Goal: Transaction & Acquisition: Purchase product/service

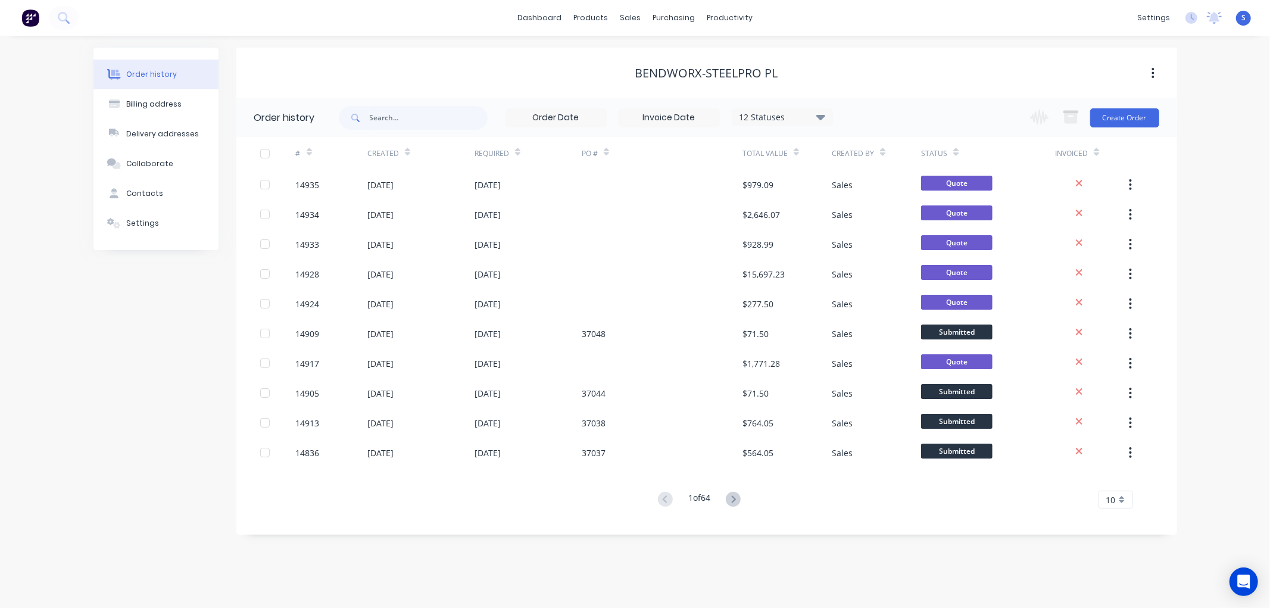
click at [1245, 18] on span "S" at bounding box center [1244, 18] width 4 height 11
click at [1136, 149] on div "Sign out" at bounding box center [1140, 149] width 32 height 11
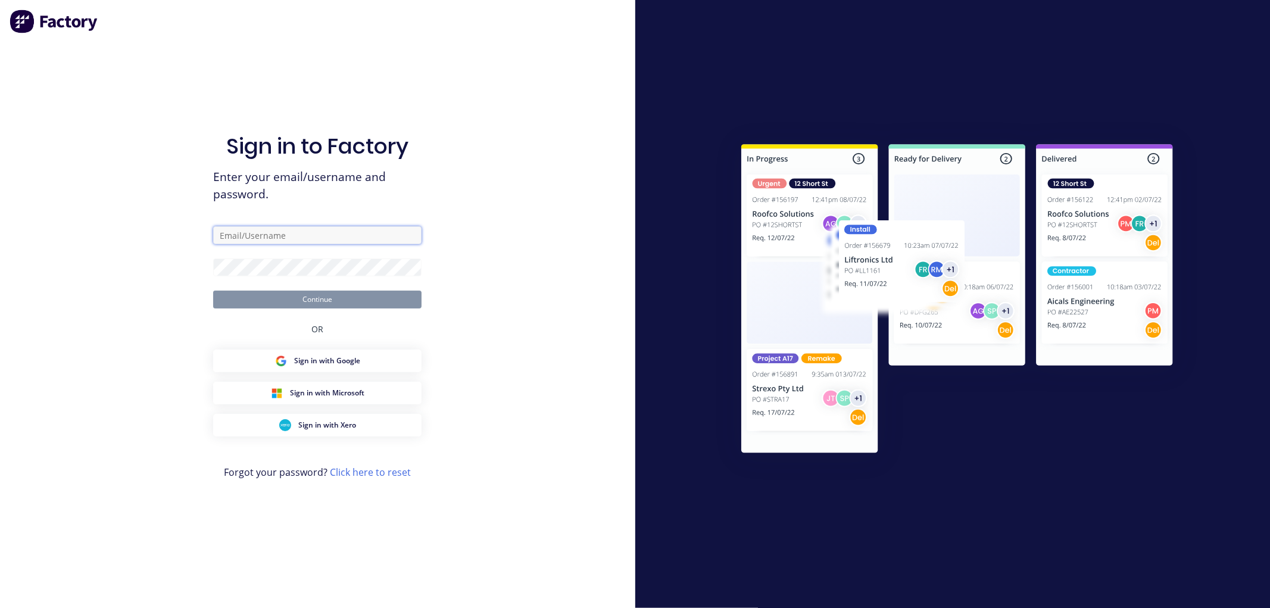
type input "[EMAIL_ADDRESS][DOMAIN_NAME]"
click at [322, 299] on button "Continue" at bounding box center [317, 300] width 208 height 18
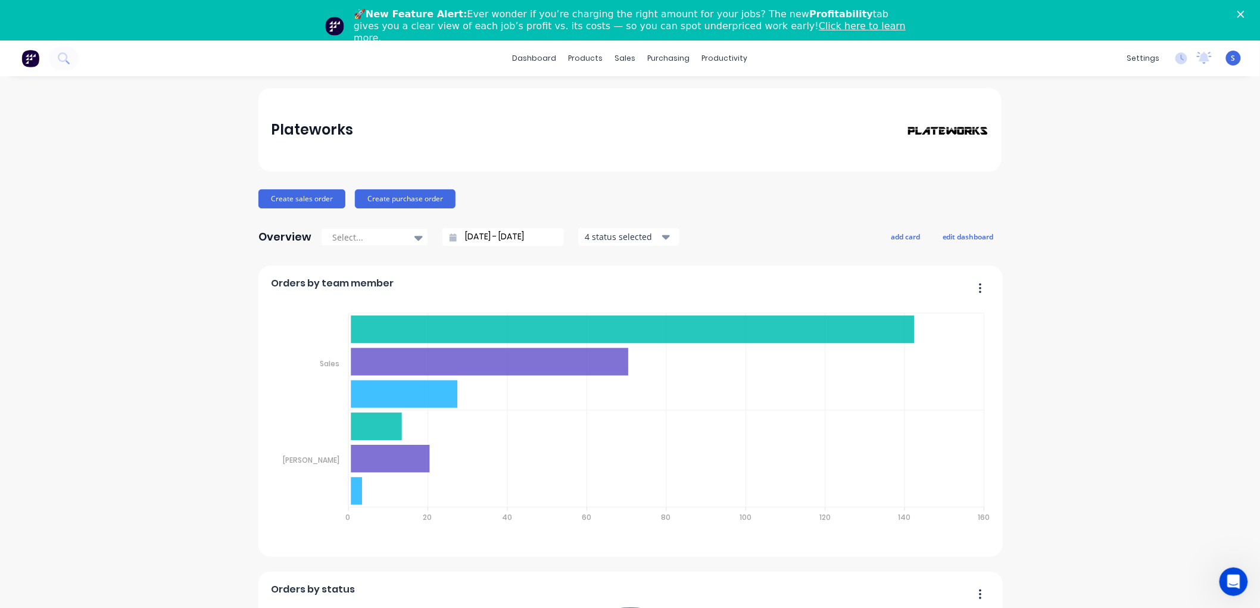
click at [1245, 14] on polygon "Close" at bounding box center [1240, 14] width 7 height 7
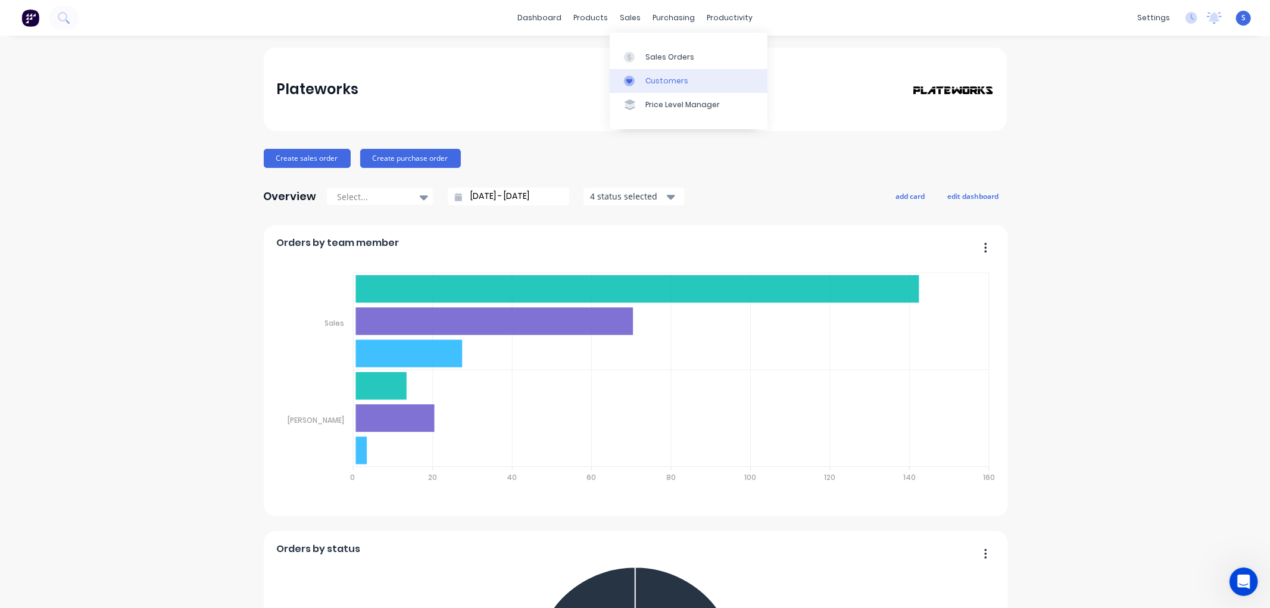
click at [657, 82] on div "Customers" at bounding box center [666, 81] width 43 height 11
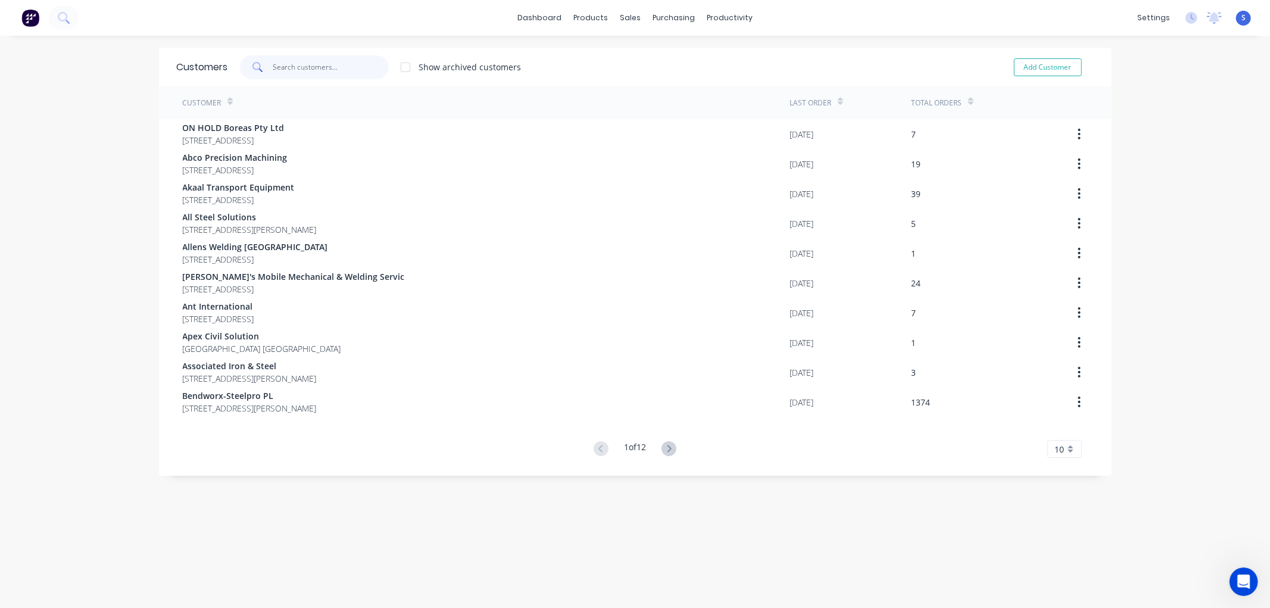
click at [312, 68] on input "text" at bounding box center [331, 67] width 116 height 24
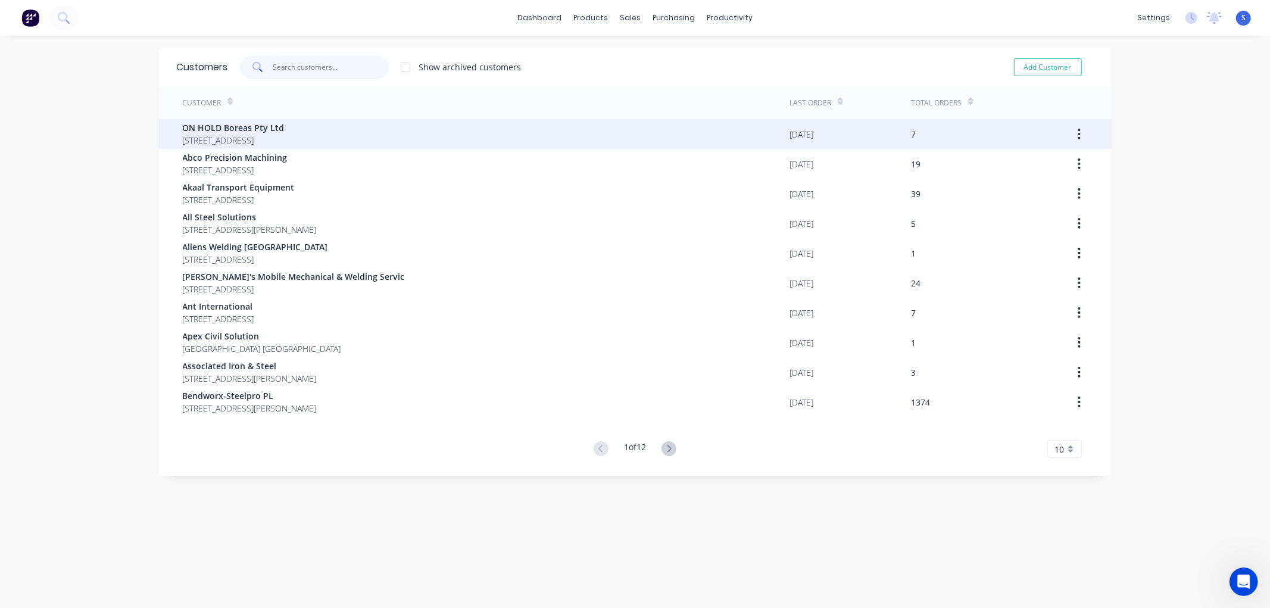
type input "n"
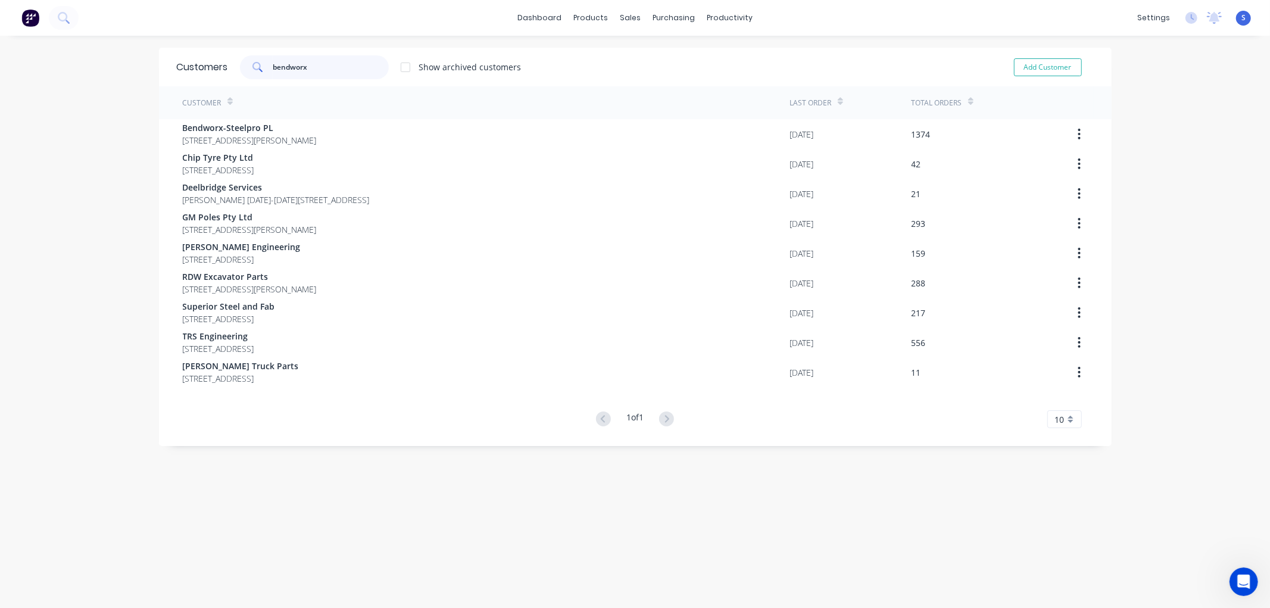
type input "bendworx"
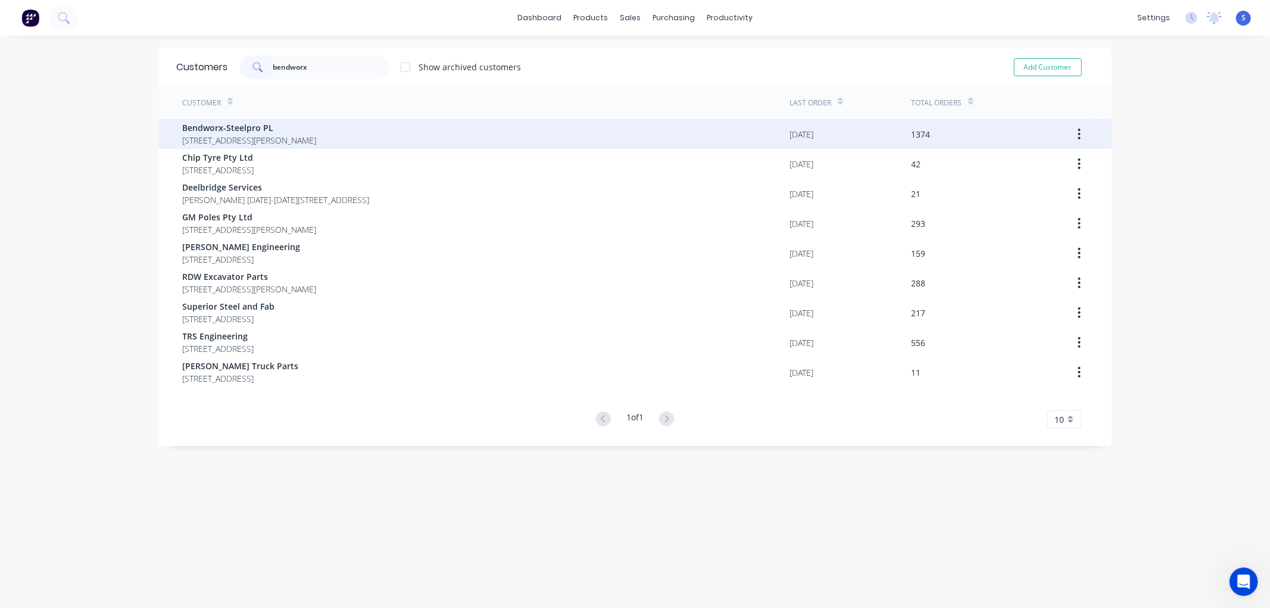
click at [275, 137] on span "[STREET_ADDRESS][PERSON_NAME]" at bounding box center [250, 140] width 134 height 13
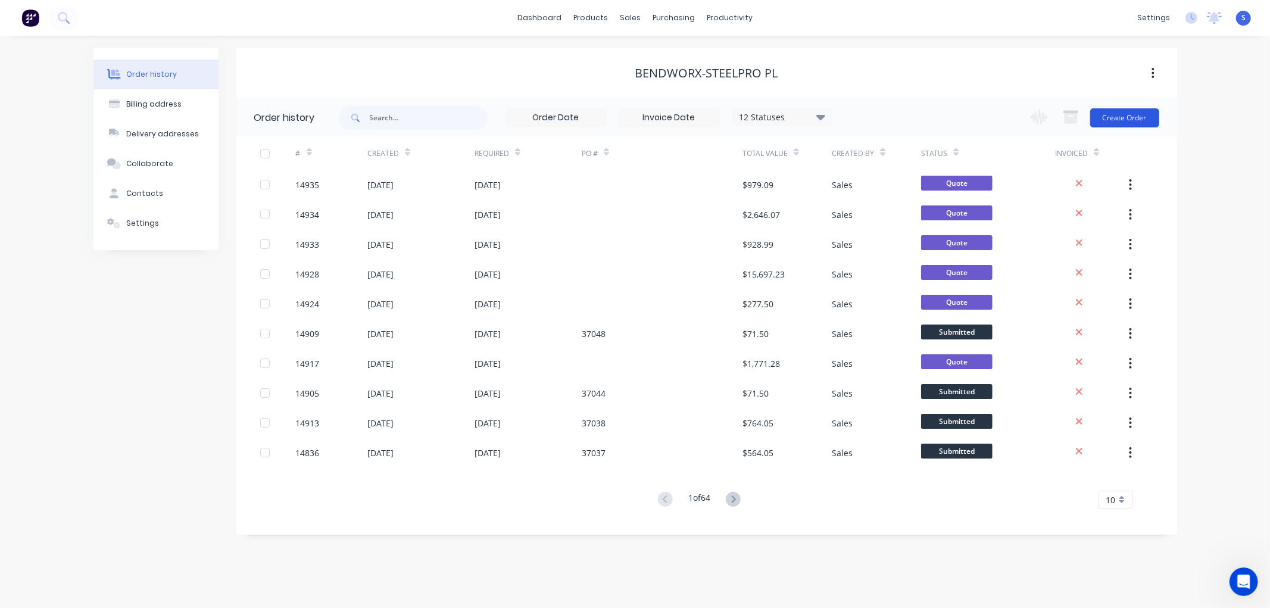
click at [1125, 118] on button "Create Order" at bounding box center [1124, 117] width 69 height 19
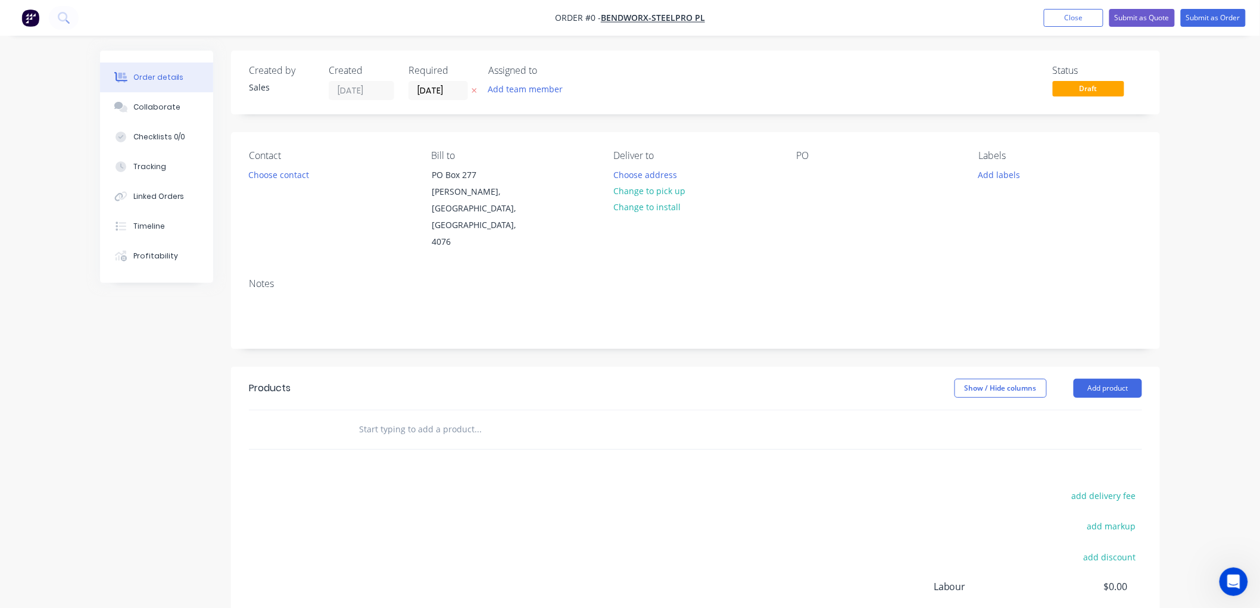
click at [426, 417] on input "text" at bounding box center [477, 429] width 238 height 24
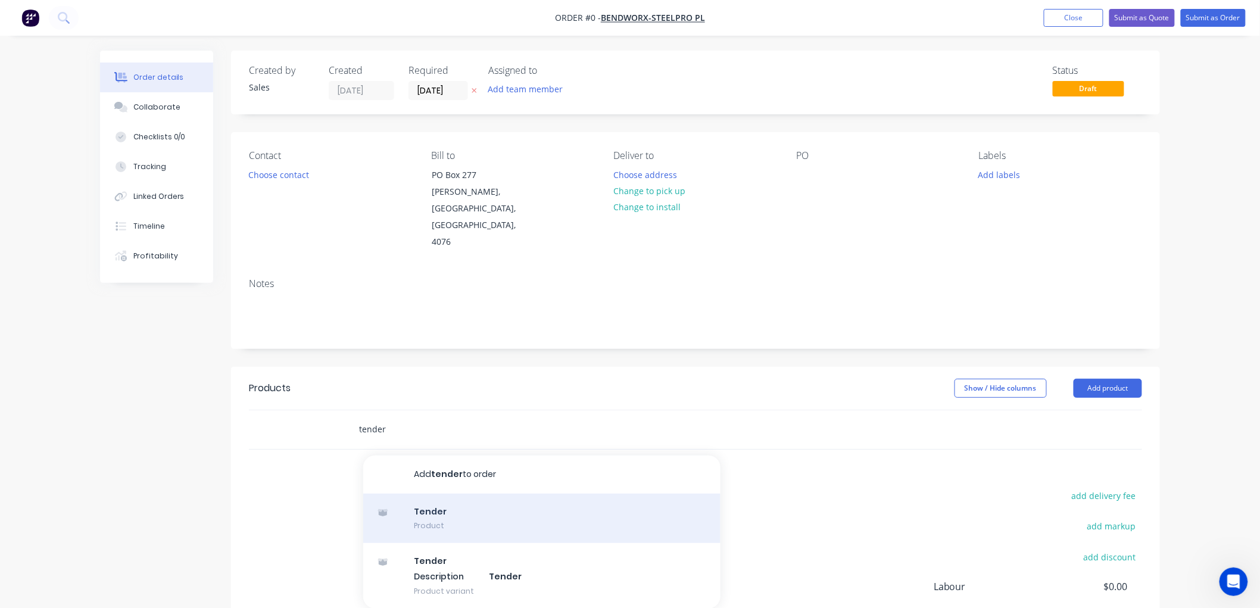
type input "tender"
click at [429, 494] on div "Tender Product" at bounding box center [541, 519] width 357 height 50
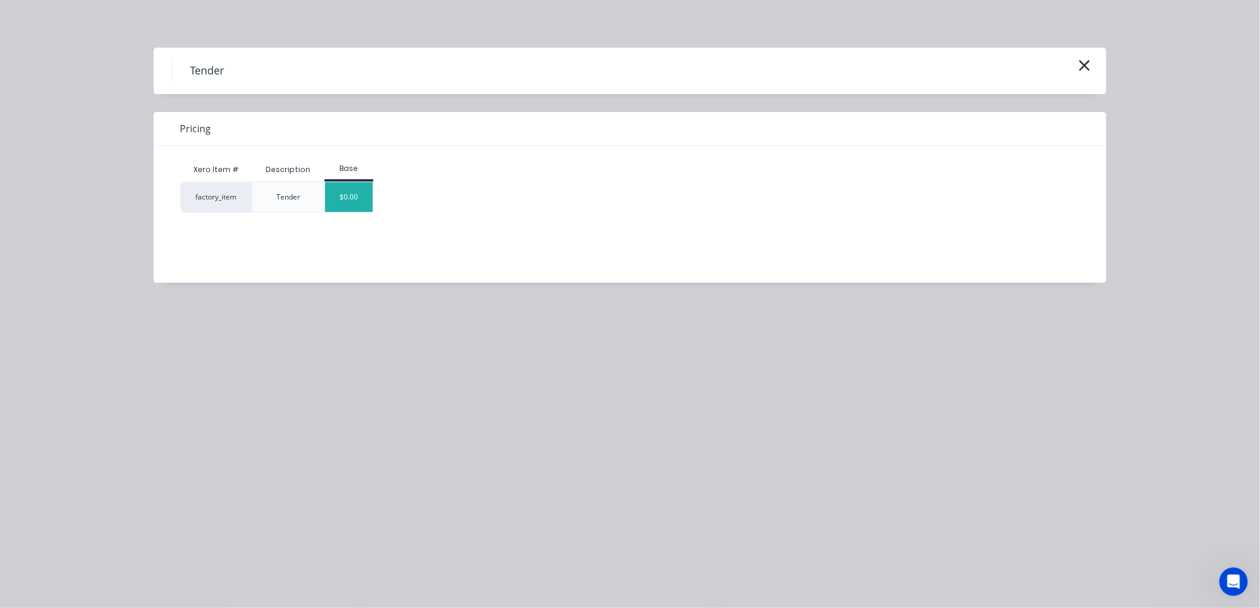
click at [360, 189] on div "$0.00" at bounding box center [349, 197] width 48 height 30
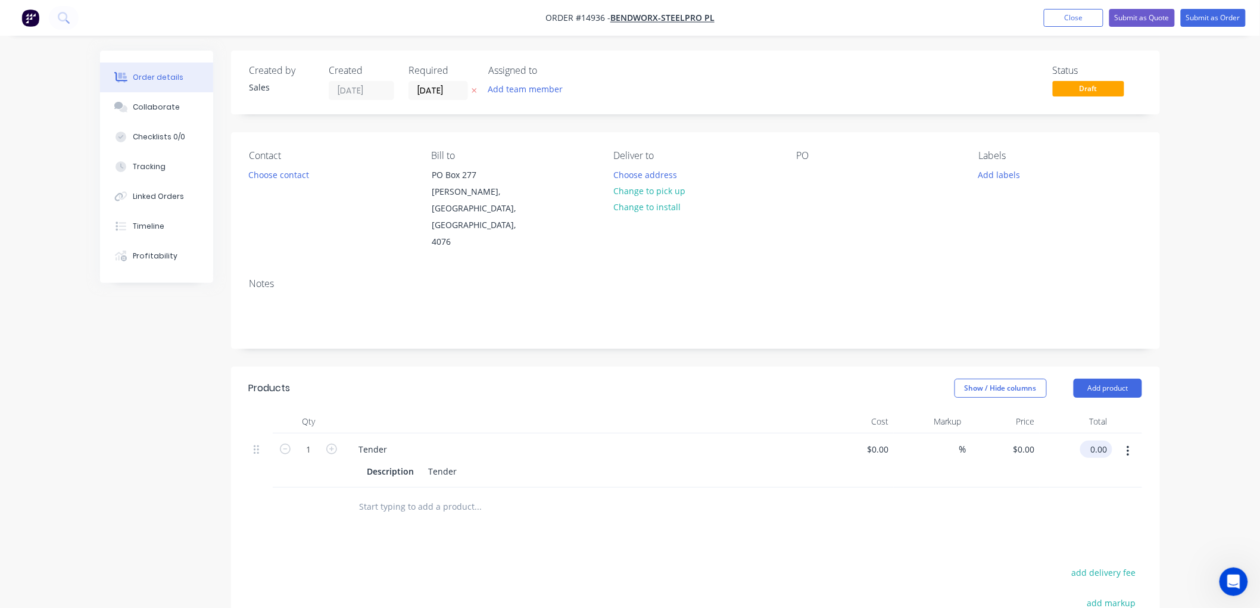
click at [1099, 441] on input "0.00" at bounding box center [1098, 449] width 27 height 17
type input "6958.19"
type input "$6,958.19"
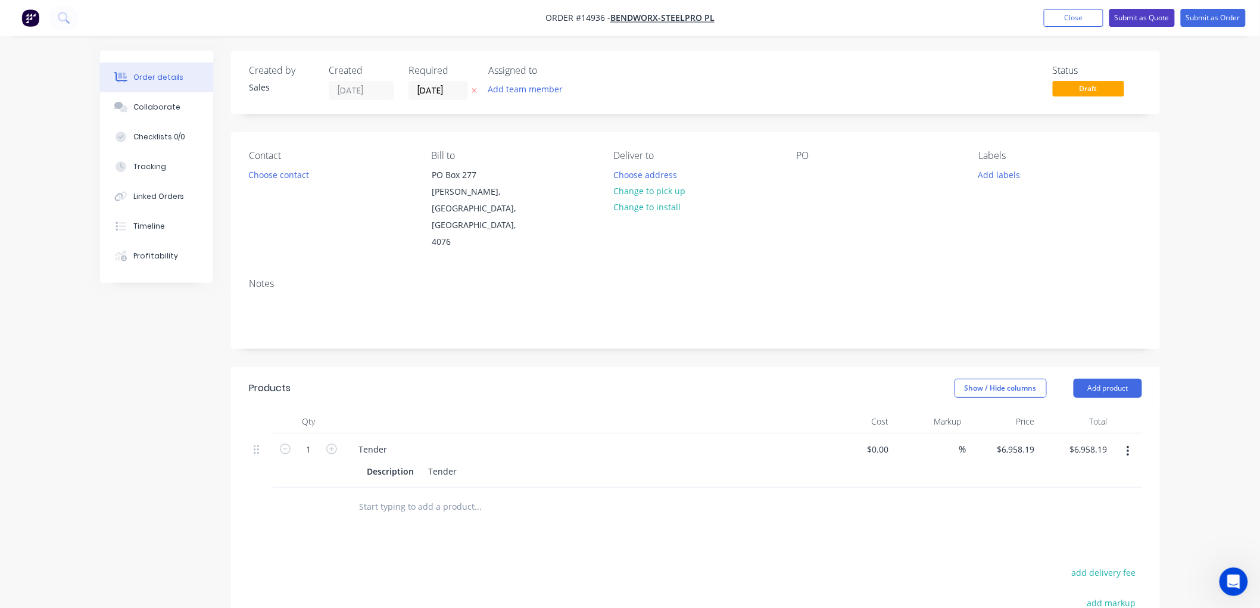
click at [1151, 19] on button "Submit as Quote" at bounding box center [1142, 18] width 66 height 18
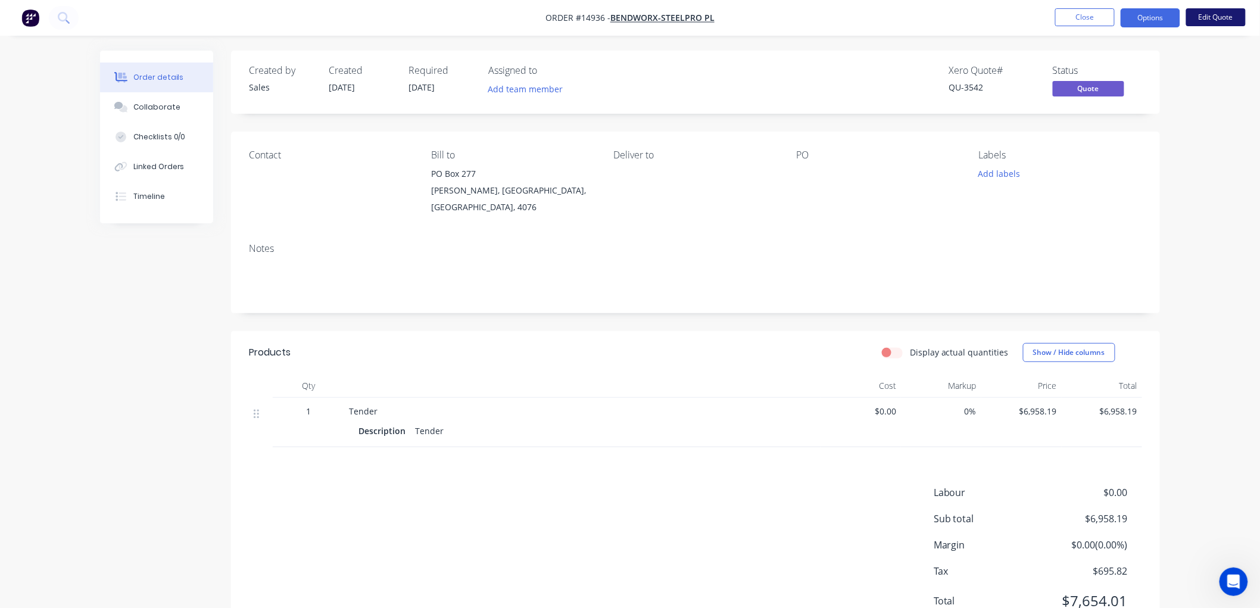
click at [1211, 18] on button "Edit Quote" at bounding box center [1216, 17] width 60 height 18
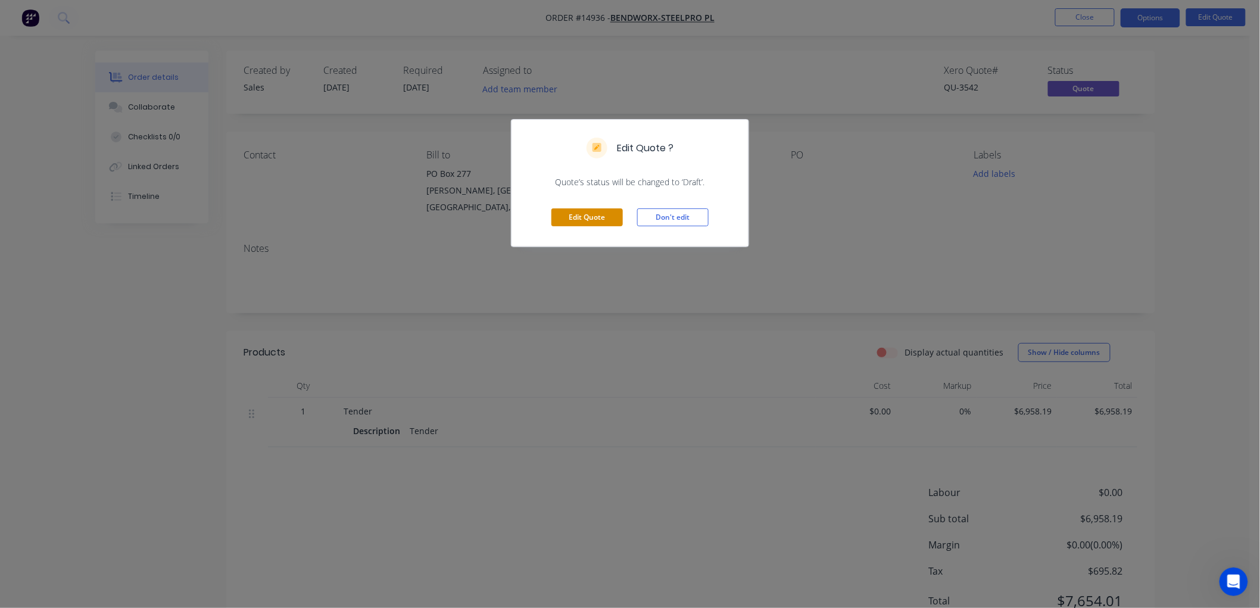
click at [573, 219] on button "Edit Quote" at bounding box center [586, 217] width 71 height 18
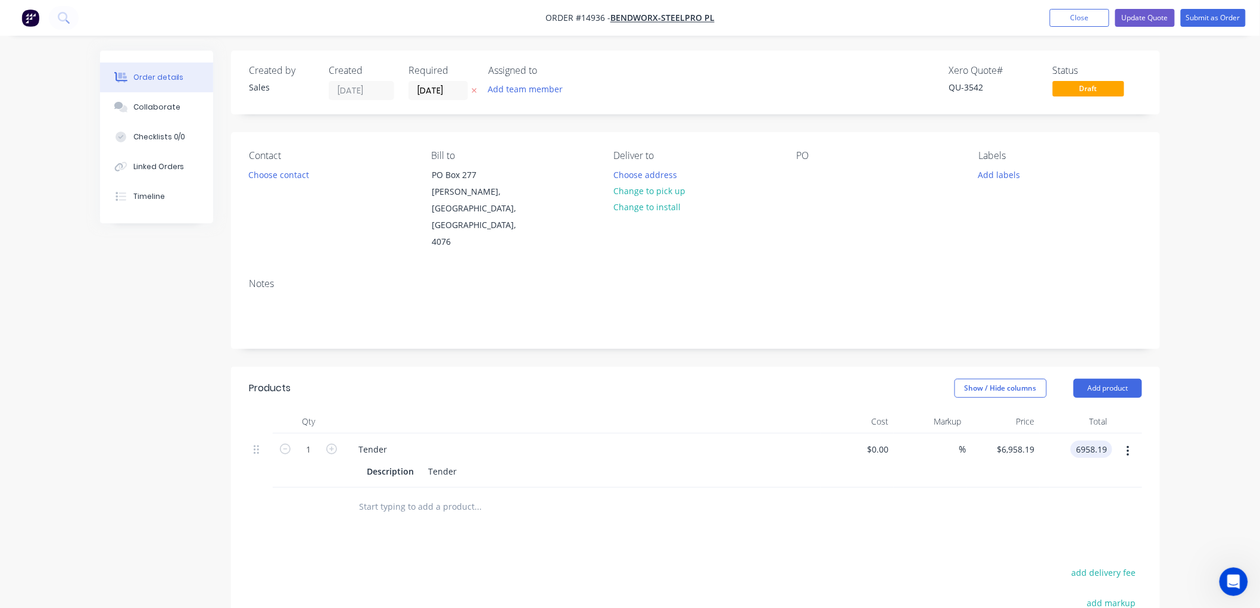
click at [1102, 441] on input "6958.19" at bounding box center [1093, 449] width 37 height 17
type input "6971.85"
type input "$6,971.85"
click at [894, 507] on div "Products Show / Hide columns Add product Qty Cost Markup Price Total 1 Tender D…" at bounding box center [695, 589] width 929 height 445
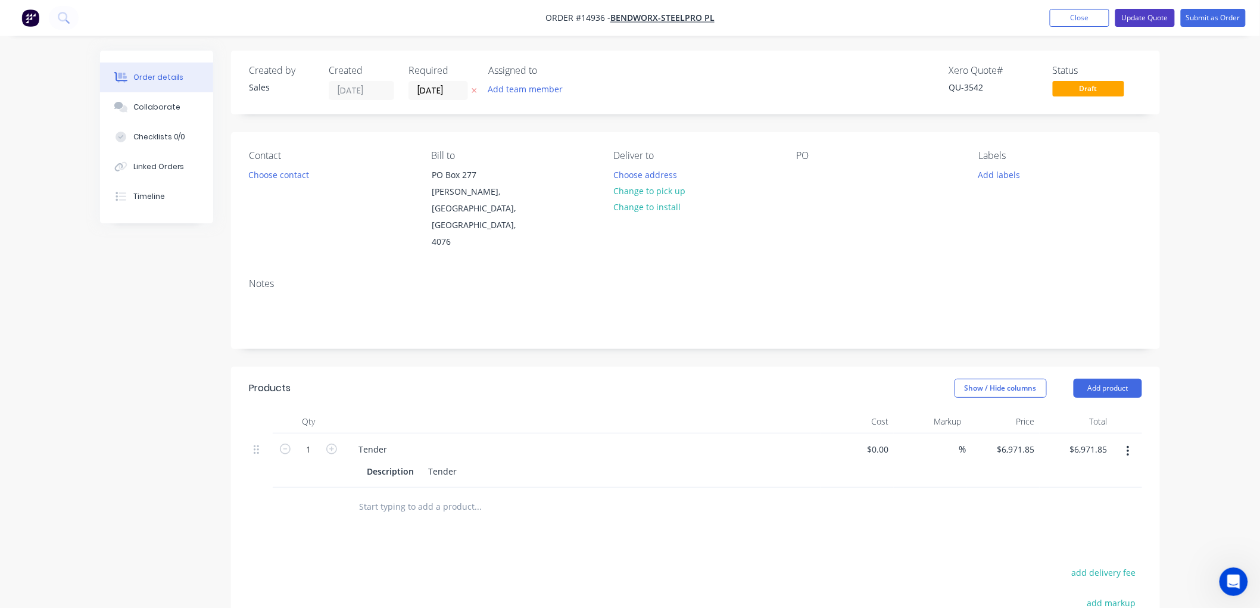
click at [1141, 18] on button "Update Quote" at bounding box center [1145, 18] width 60 height 18
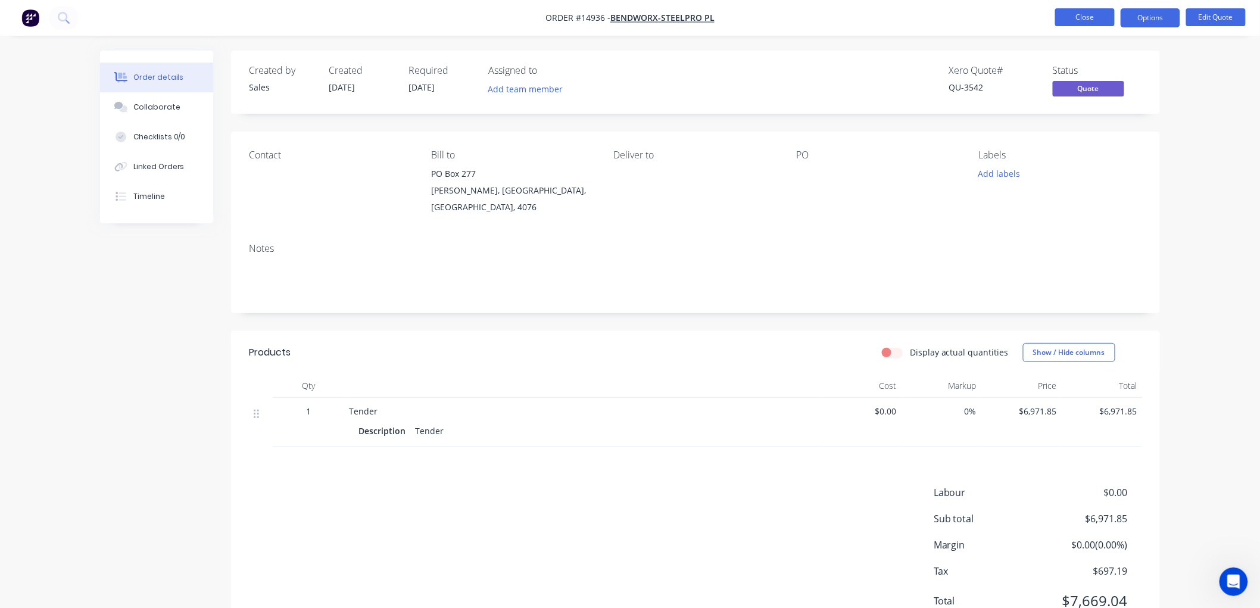
click at [1090, 18] on button "Close" at bounding box center [1085, 17] width 60 height 18
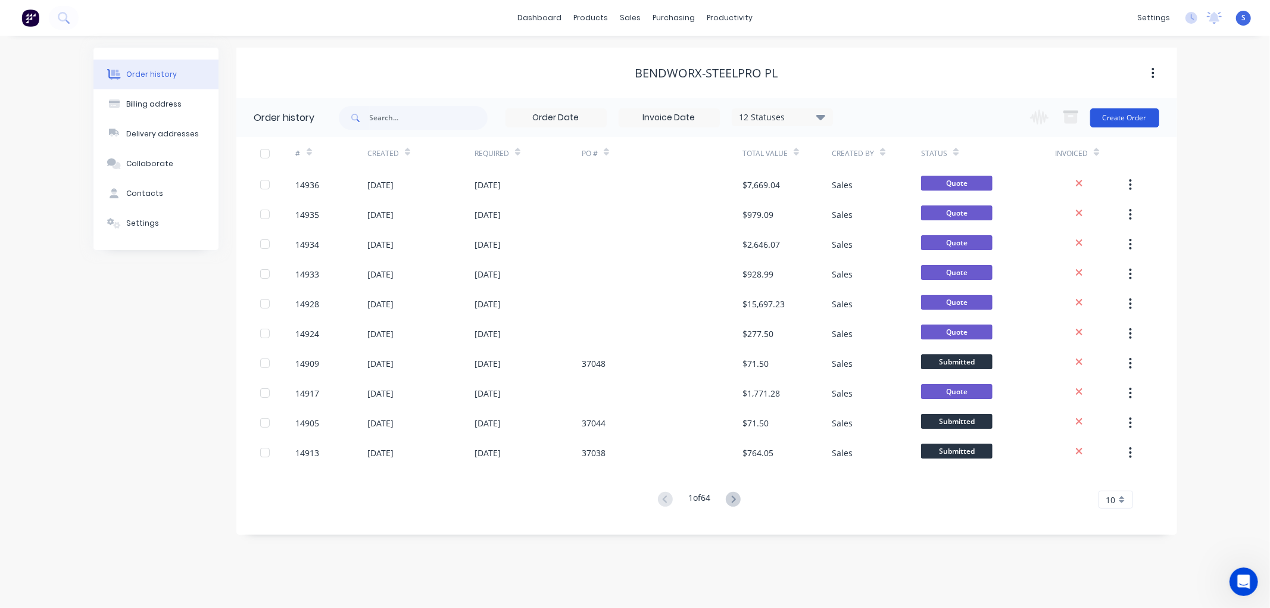
click at [1136, 117] on button "Create Order" at bounding box center [1124, 117] width 69 height 19
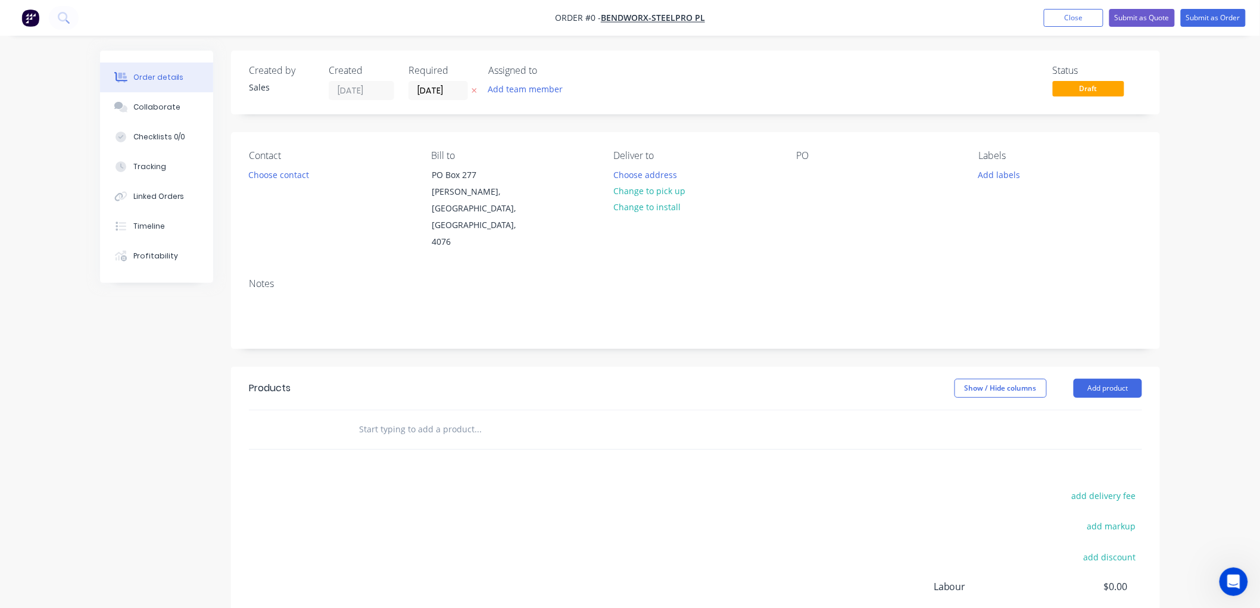
click at [404, 417] on input "text" at bounding box center [477, 429] width 238 height 24
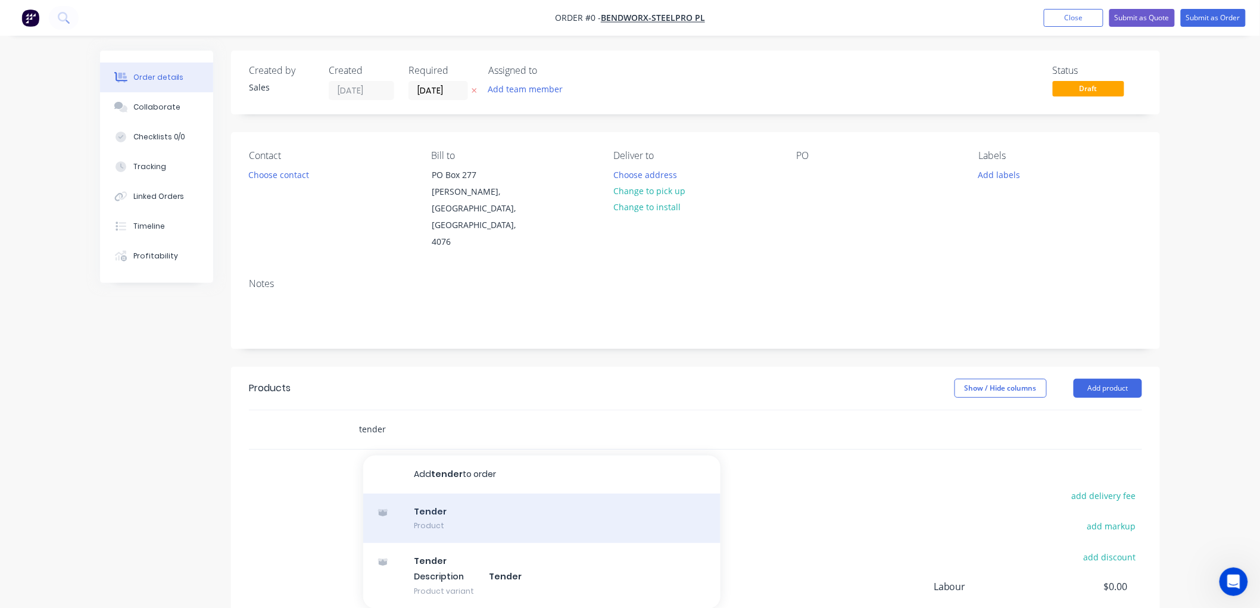
type input "tender"
click at [429, 494] on div "Tender Product" at bounding box center [541, 519] width 357 height 50
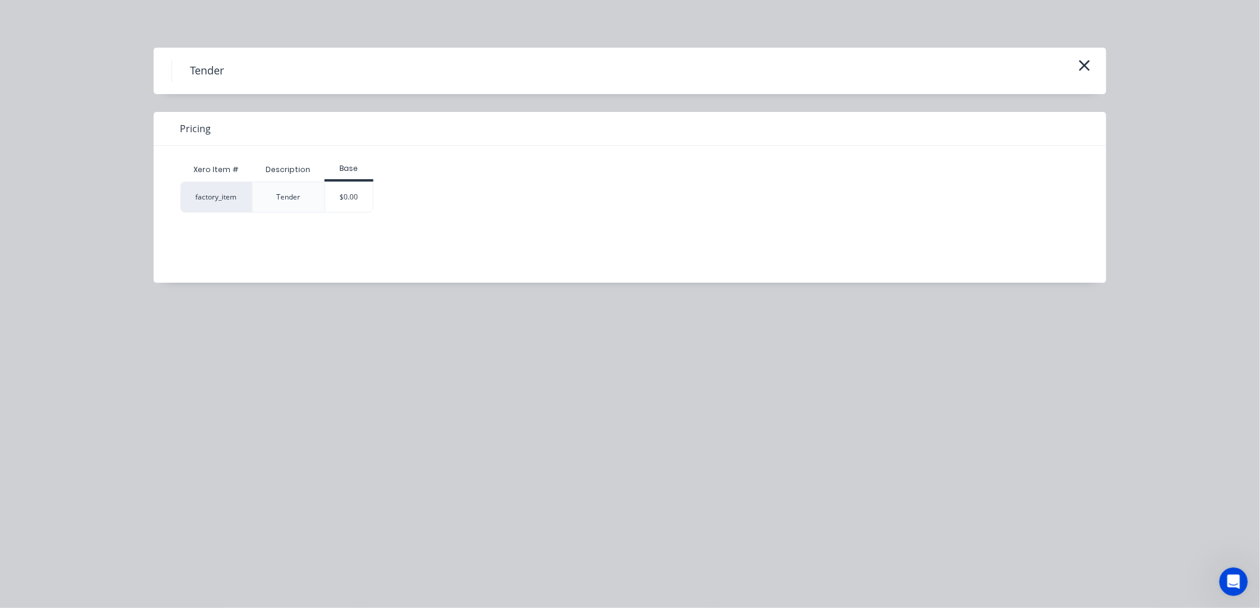
click at [350, 199] on div "$0.00" at bounding box center [349, 197] width 48 height 30
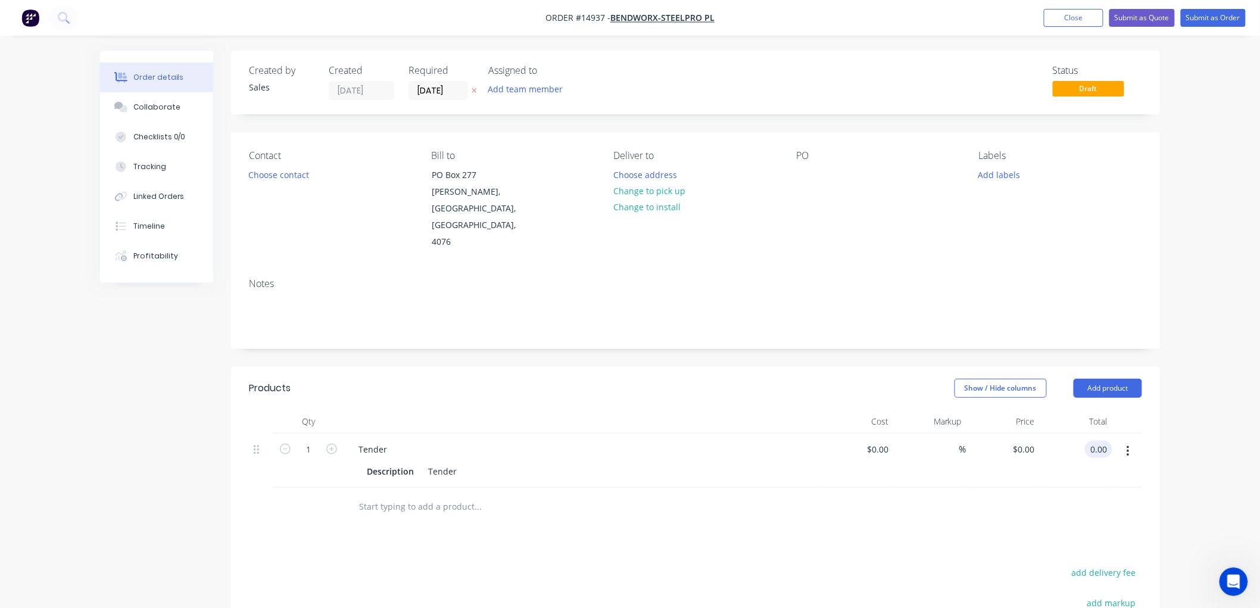
click at [1092, 441] on input "0.00" at bounding box center [1101, 449] width 23 height 17
type input "2796.73"
type input "$2,796.73"
click at [709, 502] on div "Products Show / Hide columns Add product Qty Cost Markup Price Total 1 Tender D…" at bounding box center [695, 589] width 929 height 445
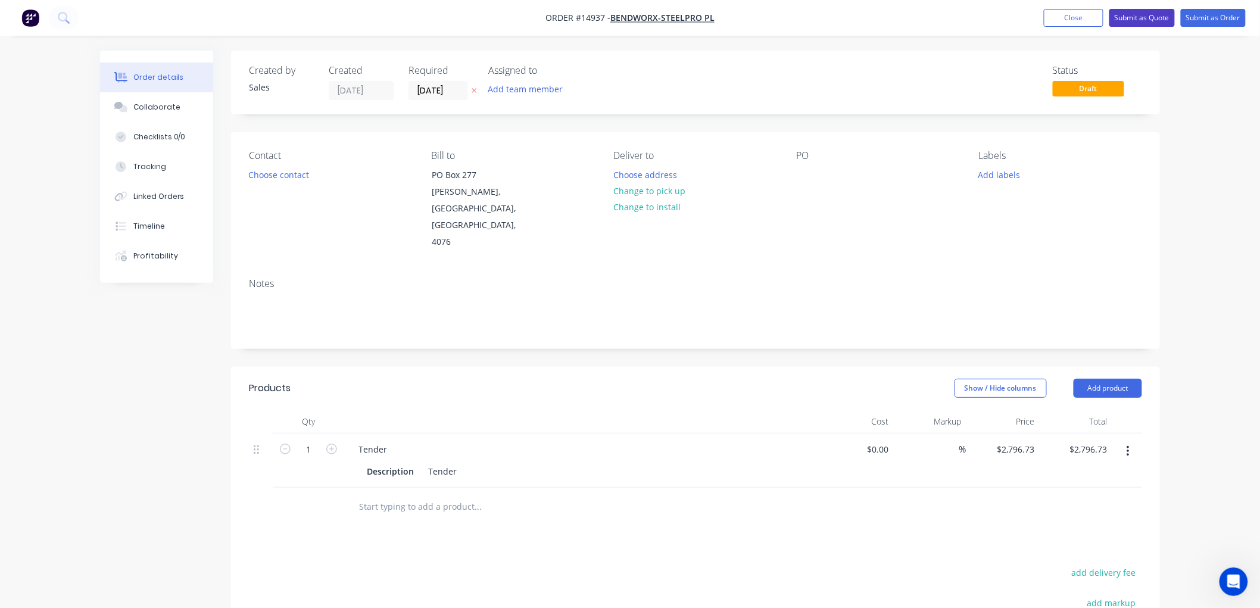
click at [1144, 18] on button "Submit as Quote" at bounding box center [1142, 18] width 66 height 18
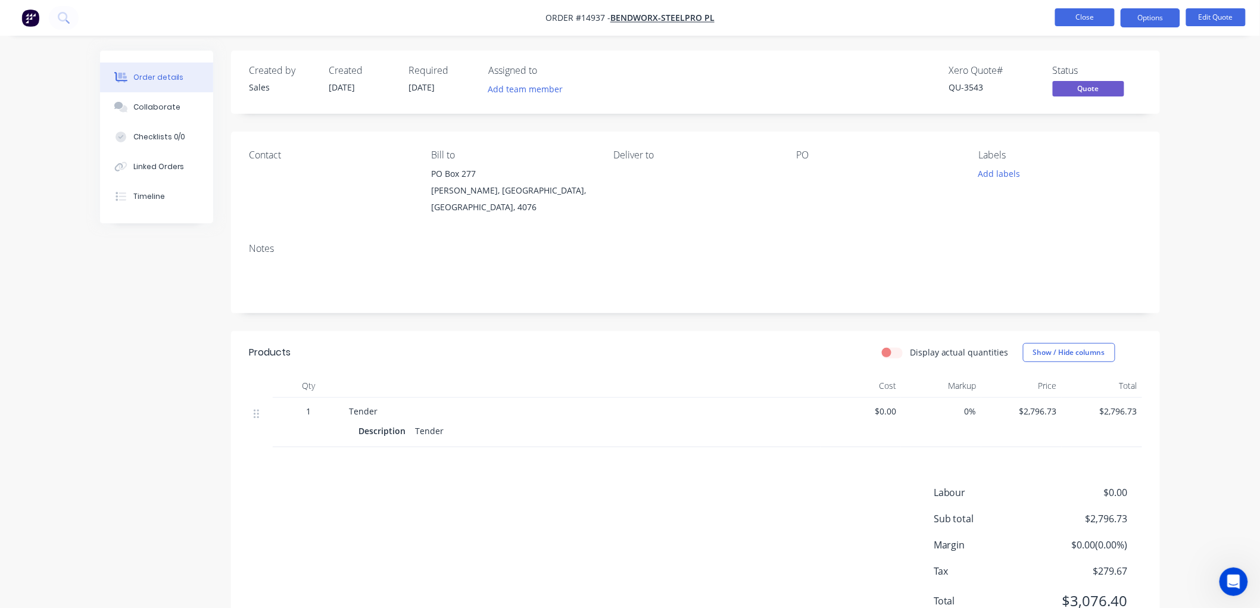
click at [1087, 21] on button "Close" at bounding box center [1085, 17] width 60 height 18
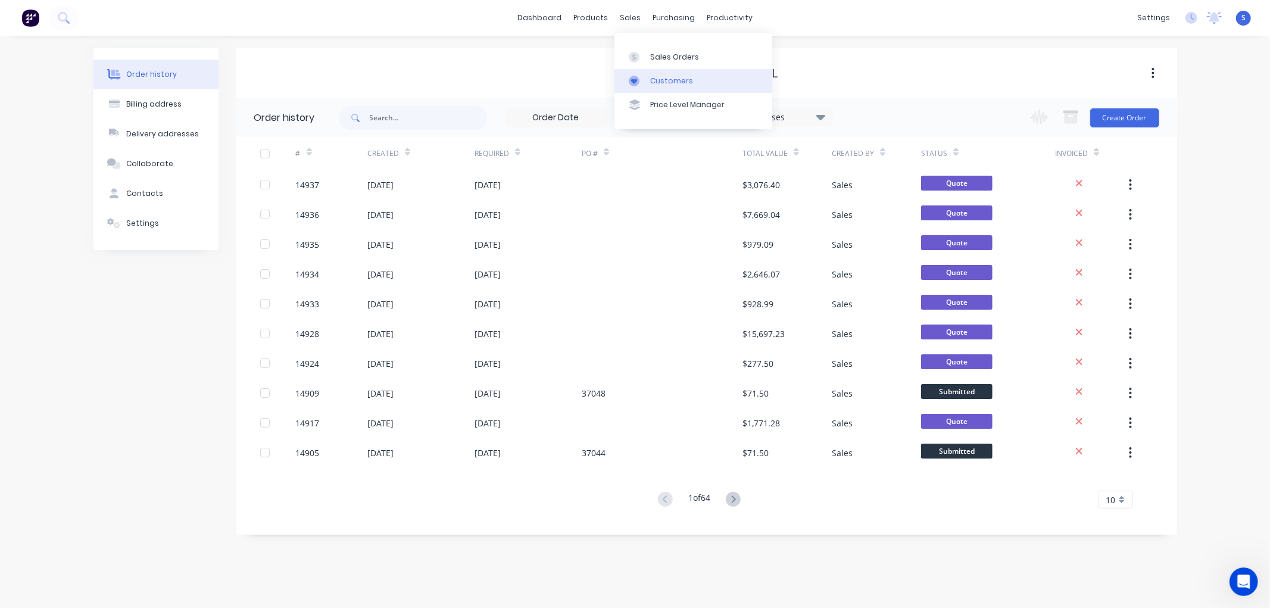
click at [668, 82] on div "Customers" at bounding box center [671, 81] width 43 height 11
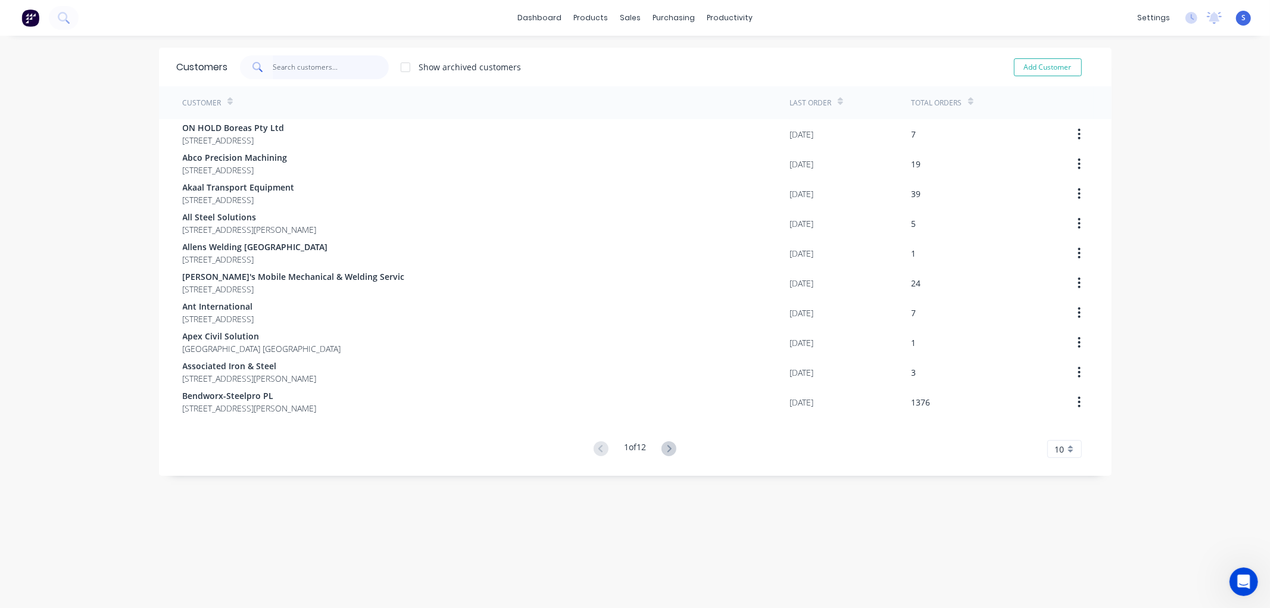
click at [324, 71] on input "text" at bounding box center [331, 67] width 116 height 24
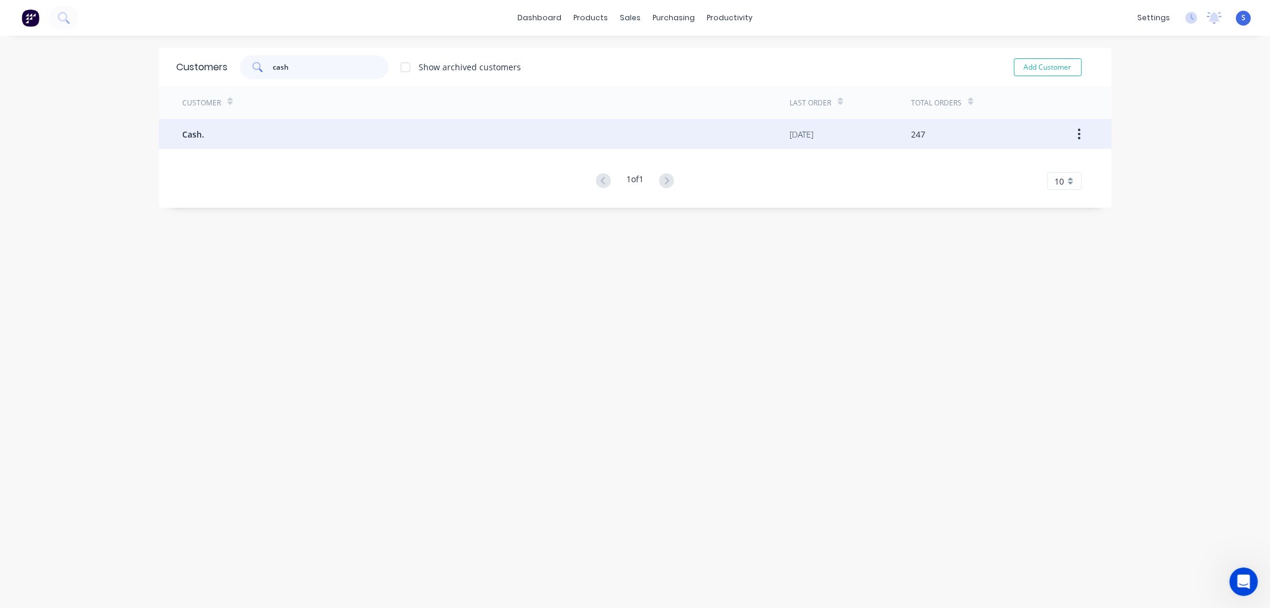
type input "cash"
click at [192, 129] on span "Cash." at bounding box center [194, 134] width 22 height 13
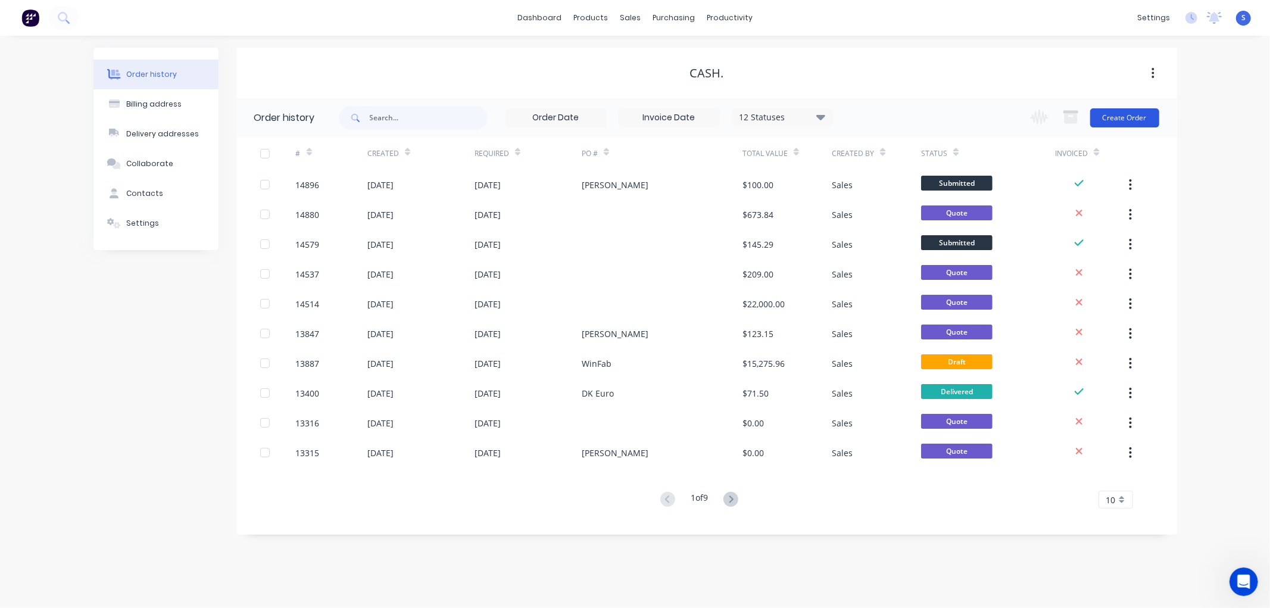
click at [1128, 120] on button "Create Order" at bounding box center [1124, 117] width 69 height 19
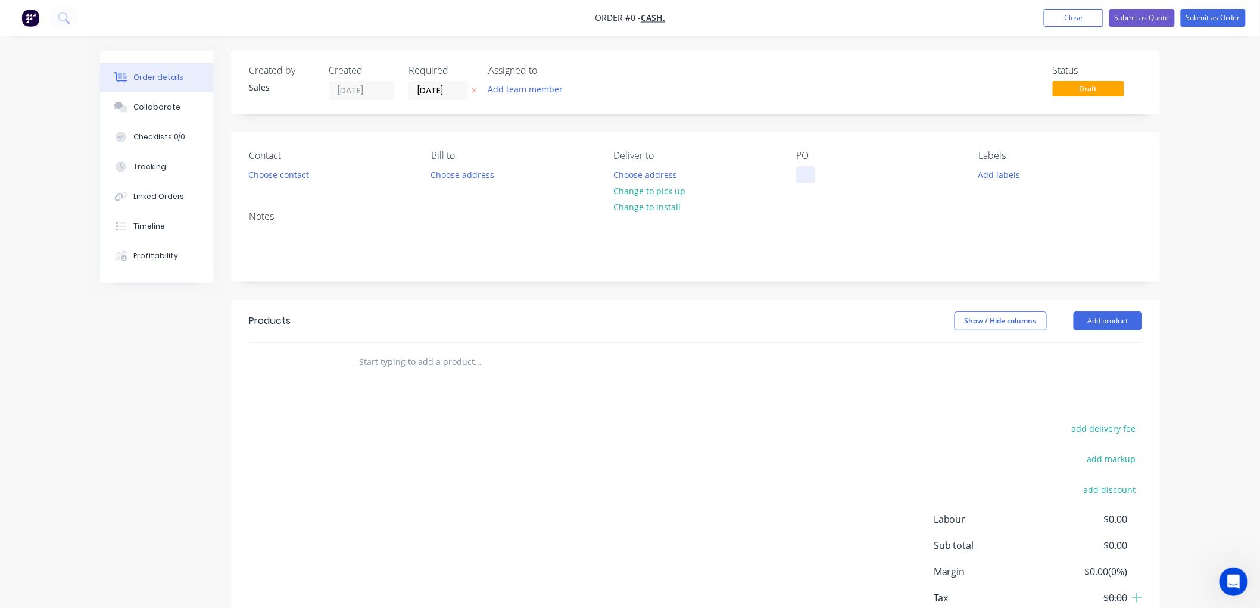
click at [806, 177] on div at bounding box center [805, 174] width 19 height 17
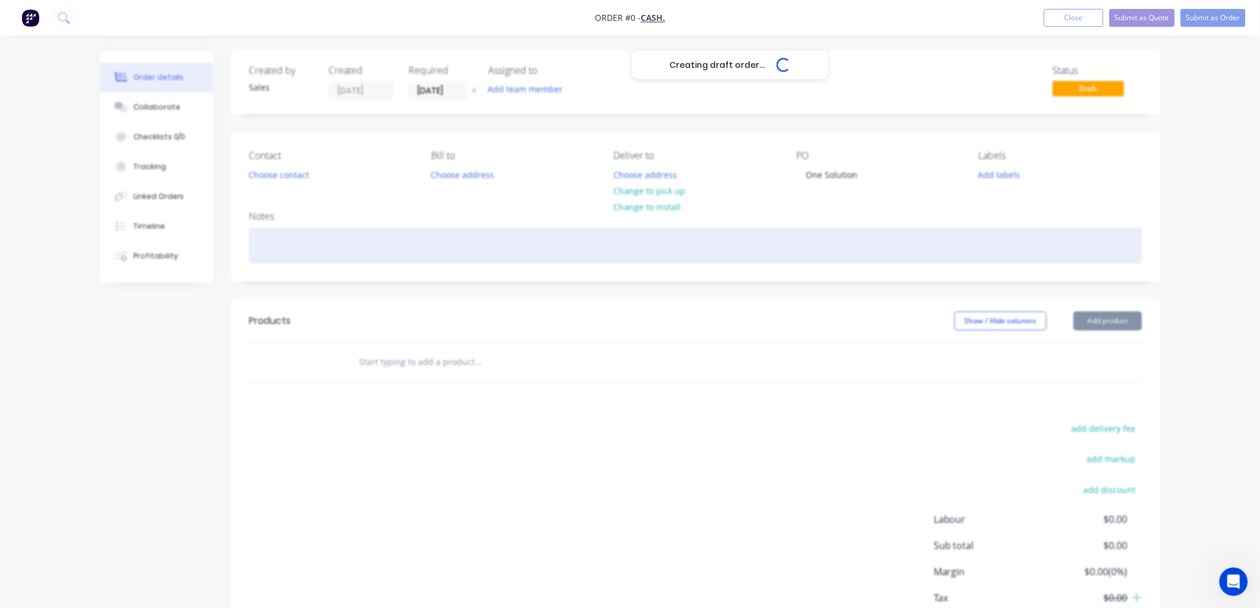
click at [432, 248] on div "Creating draft order... Loading... Order details Collaborate Checklists 0/0 Tra…" at bounding box center [630, 368] width 1084 height 635
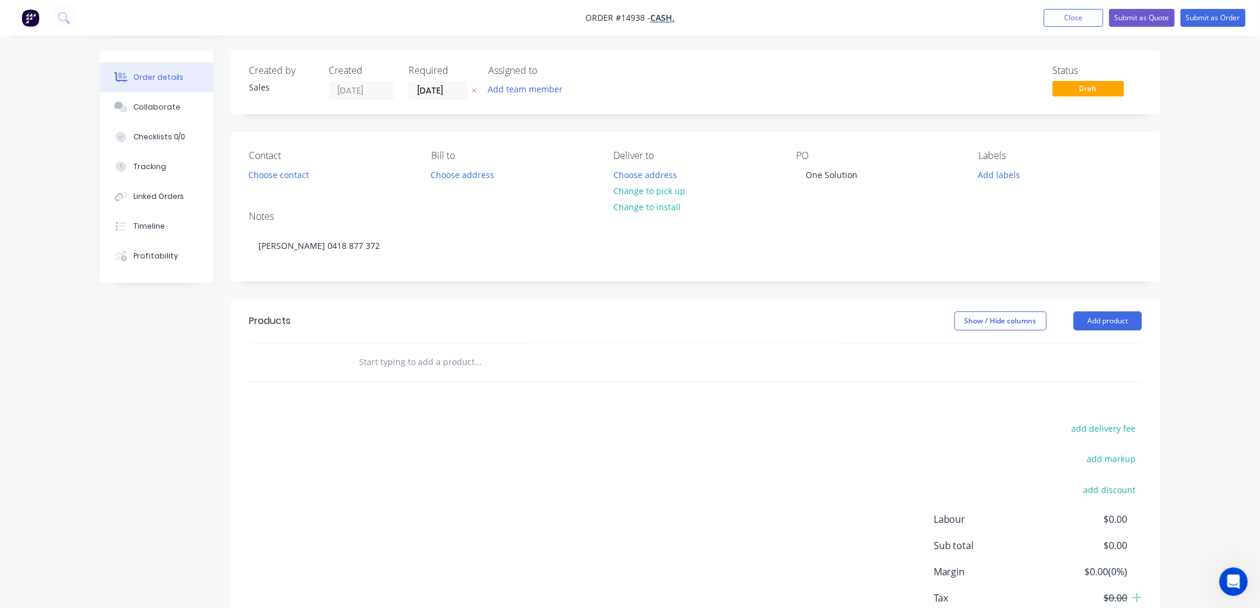
click at [533, 360] on input "text" at bounding box center [477, 362] width 238 height 24
click at [1089, 322] on button "Add product" at bounding box center [1108, 320] width 68 height 19
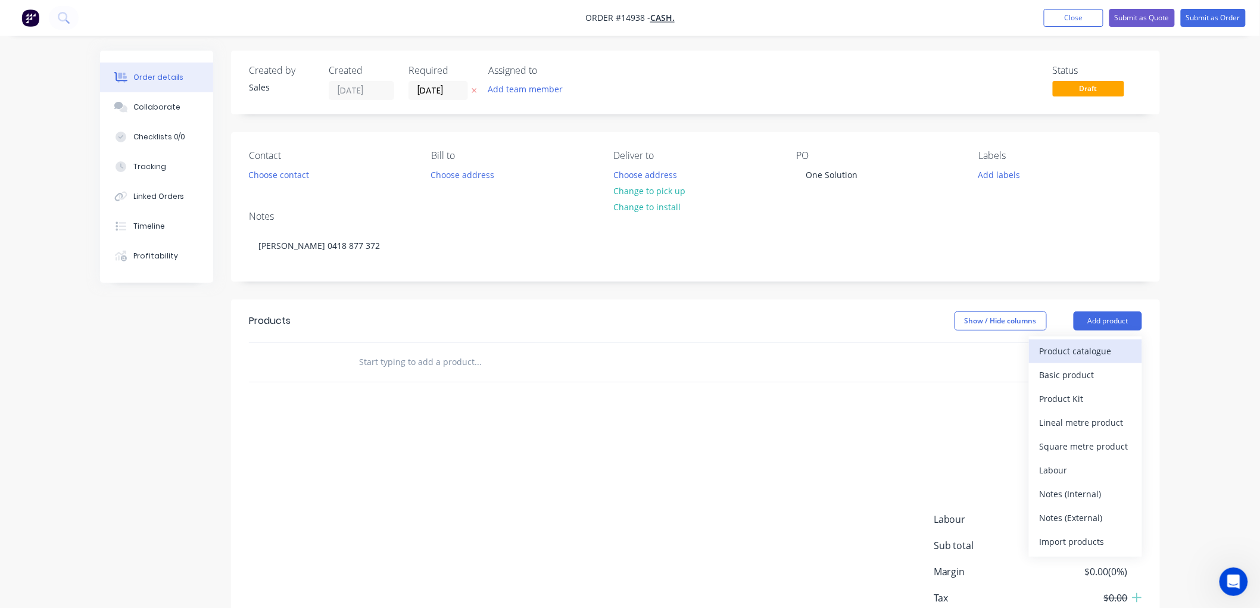
click at [1080, 354] on div "Product catalogue" at bounding box center [1086, 350] width 92 height 17
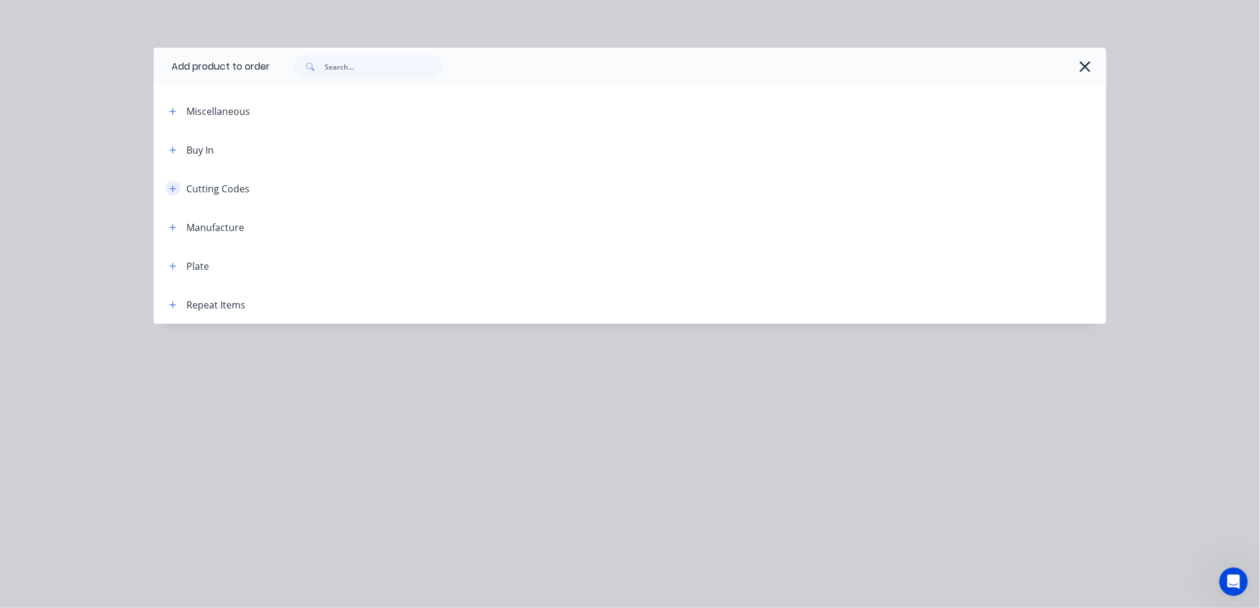
click at [173, 189] on icon "button" at bounding box center [172, 189] width 7 height 8
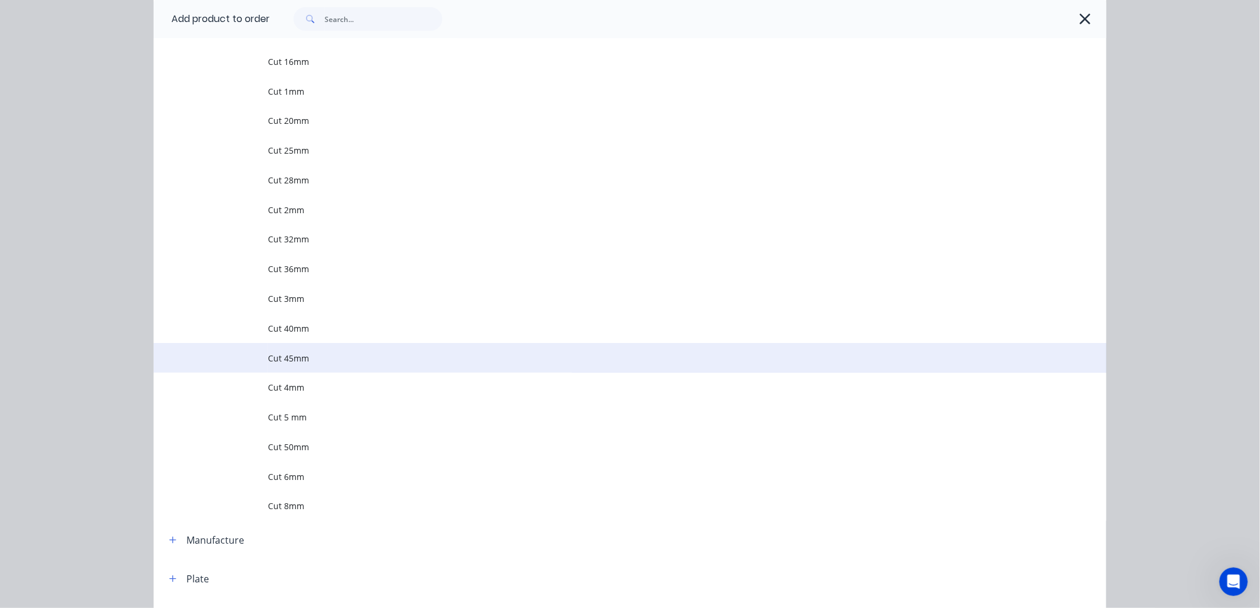
scroll to position [199, 0]
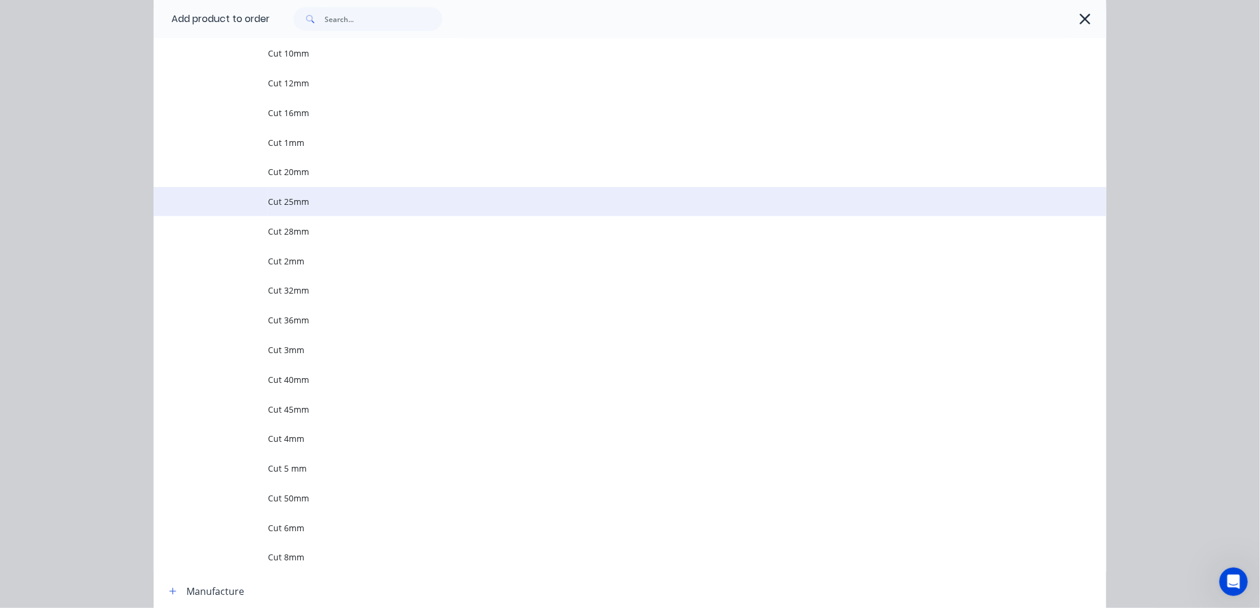
click at [282, 206] on span "Cut 25mm" at bounding box center [603, 201] width 670 height 13
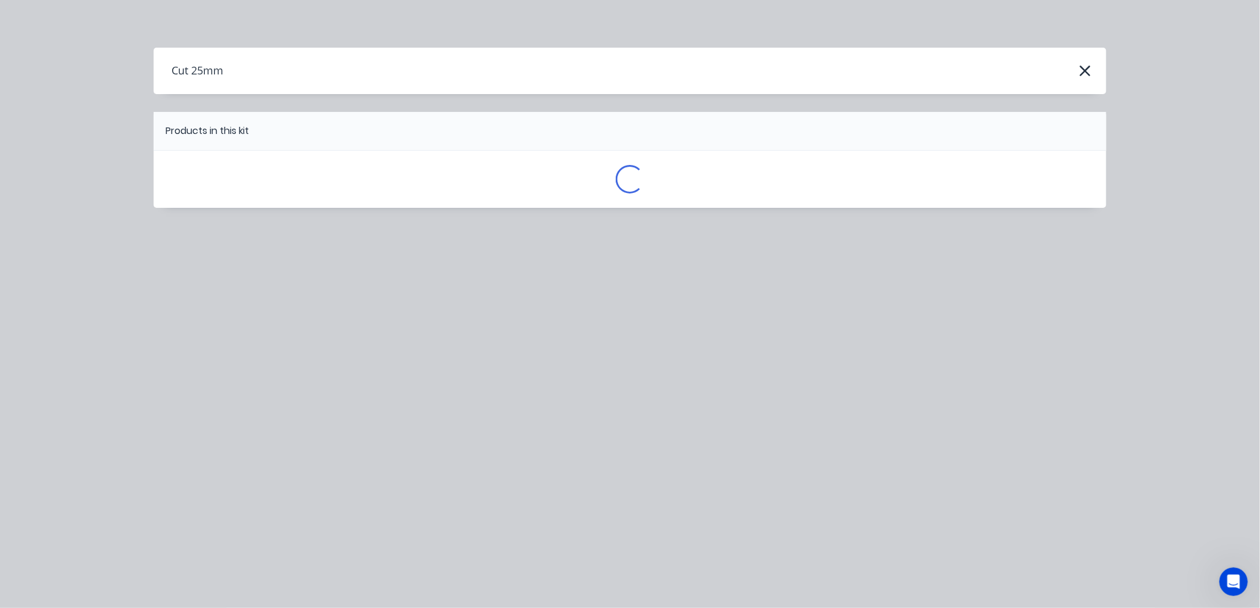
scroll to position [0, 0]
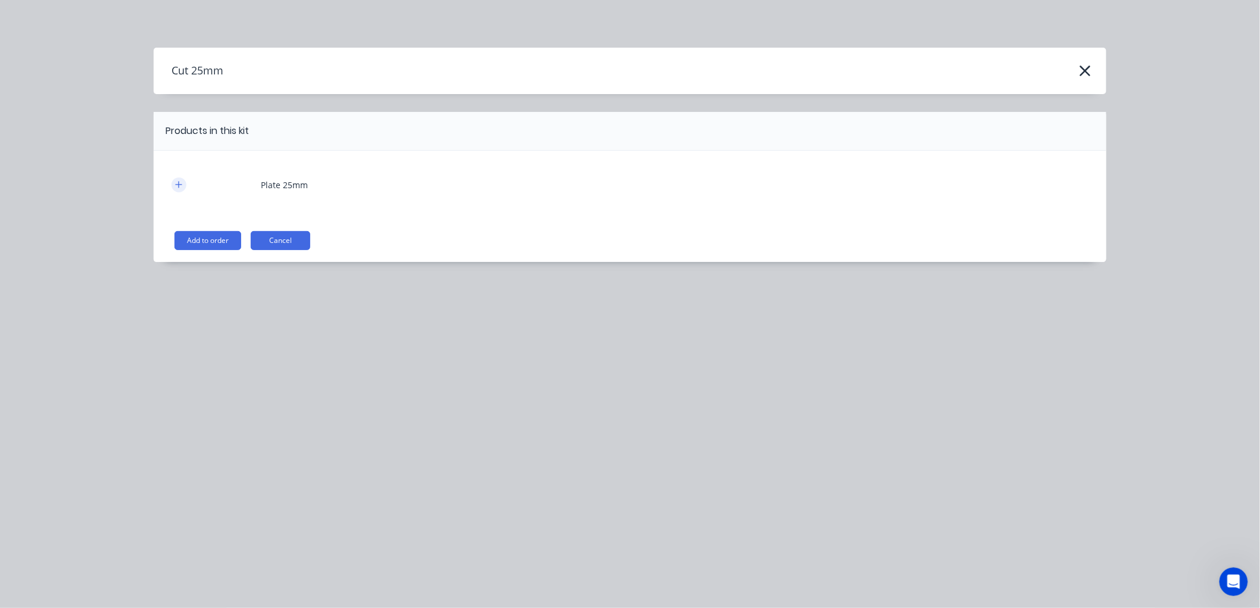
click at [176, 182] on icon "button" at bounding box center [178, 184] width 7 height 8
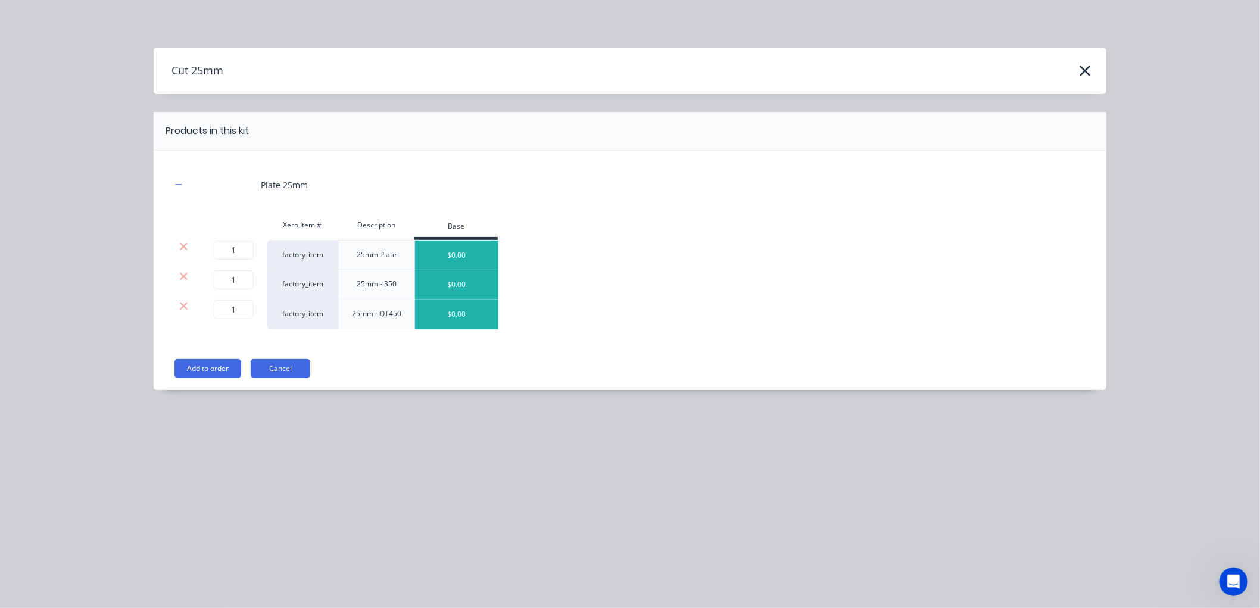
click at [189, 244] on div at bounding box center [183, 247] width 23 height 12
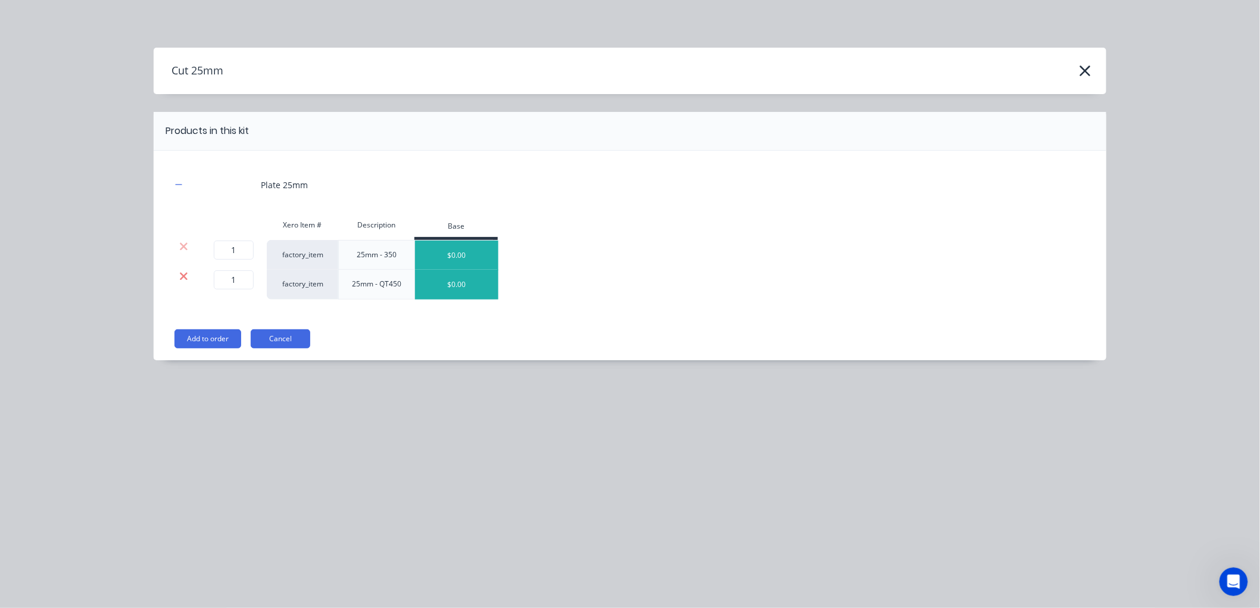
click at [186, 275] on icon at bounding box center [183, 276] width 9 height 12
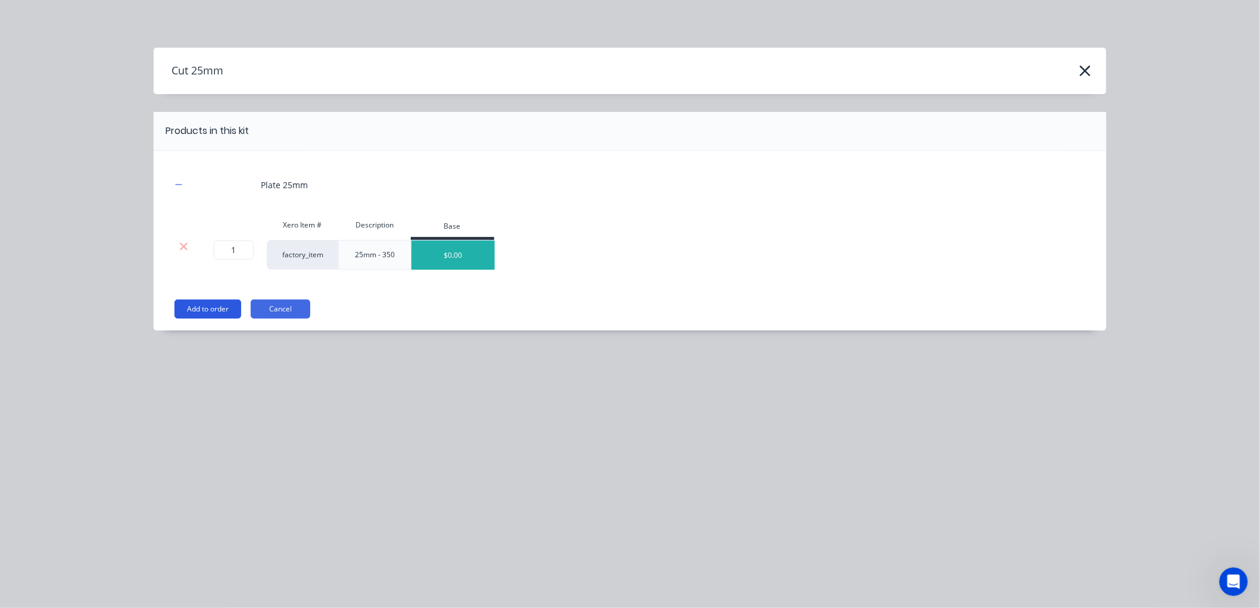
click at [207, 312] on button "Add to order" at bounding box center [207, 309] width 67 height 19
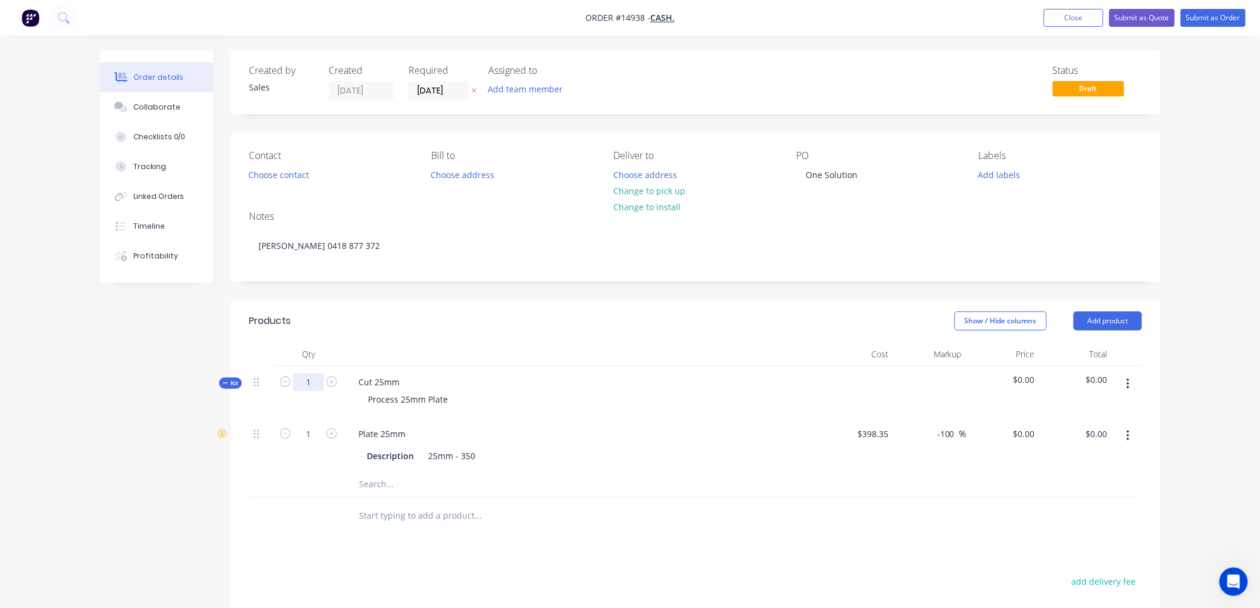
click at [312, 386] on input "1" at bounding box center [308, 382] width 31 height 18
type input "0.658"
type input "$398.35"
type input "$0.00"
type input "314.58"
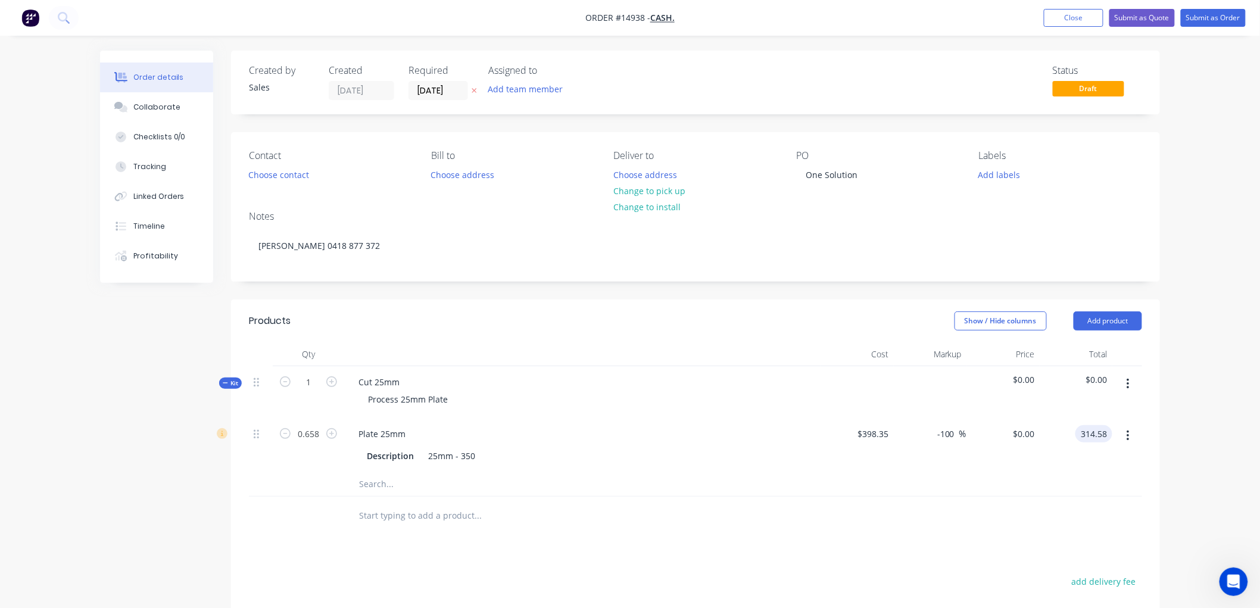
type input "20.02"
type input "$478.0851"
type input "$314.58"
click at [609, 505] on div at bounding box center [527, 516] width 357 height 24
click at [1217, 14] on button "Submit as Order" at bounding box center [1213, 18] width 65 height 18
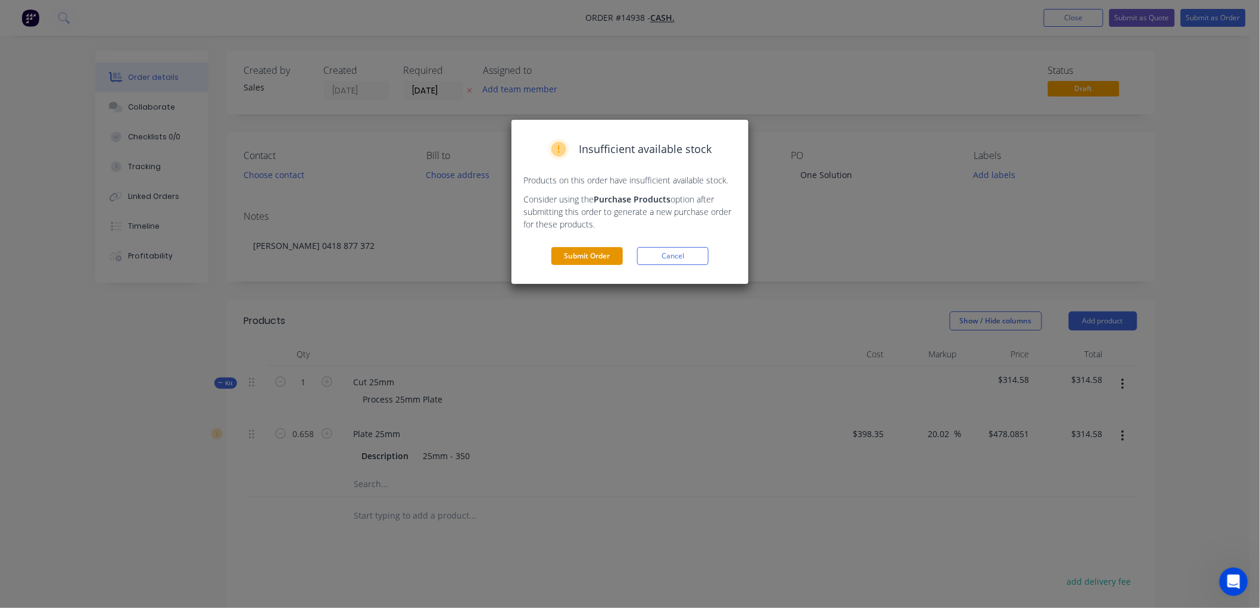
click at [581, 259] on button "Submit Order" at bounding box center [586, 256] width 71 height 18
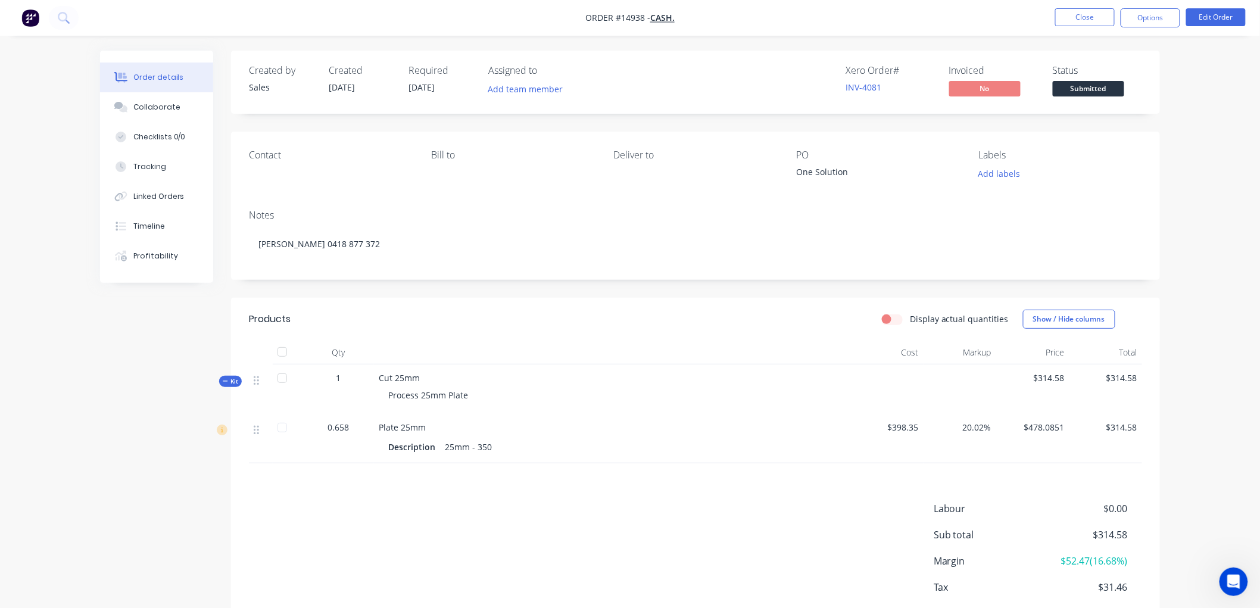
drag, startPoint x: 1188, startPoint y: 225, endPoint x: 1186, endPoint y: 141, distance: 84.6
click at [1189, 225] on div "Order details Collaborate Checklists 0/0 Tracking Linked Orders Timeline Profit…" at bounding box center [630, 337] width 1260 height 675
click at [1159, 21] on button "Options" at bounding box center [1151, 17] width 60 height 19
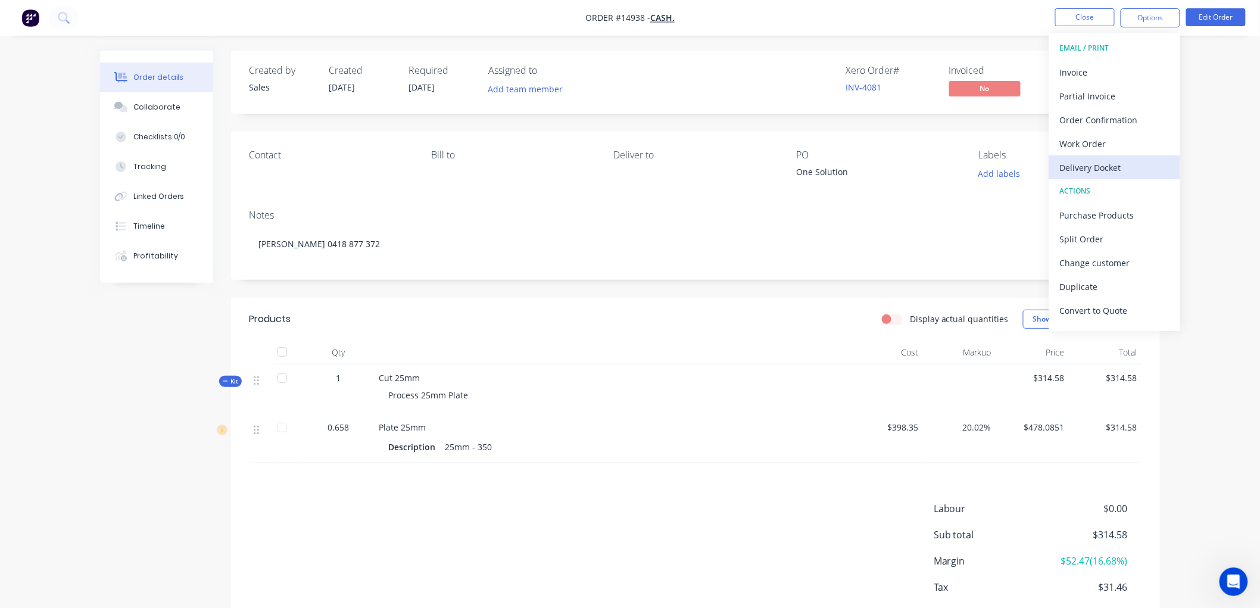
click at [1091, 167] on div "Delivery Docket" at bounding box center [1115, 167] width 110 height 17
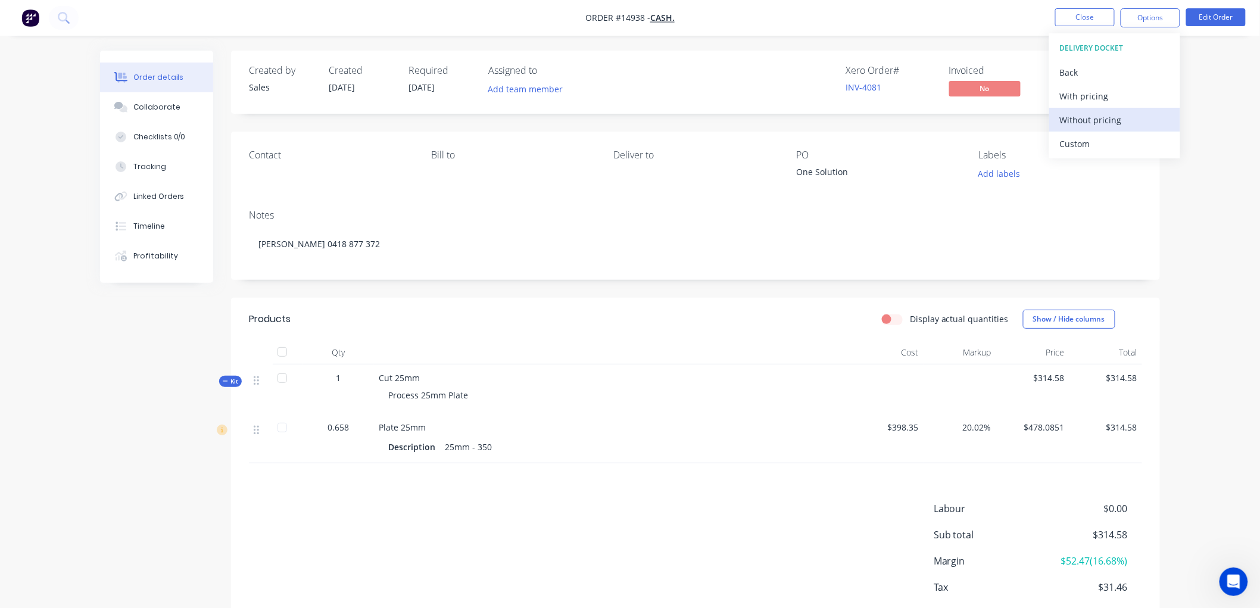
click at [1100, 121] on div "Without pricing" at bounding box center [1115, 119] width 110 height 17
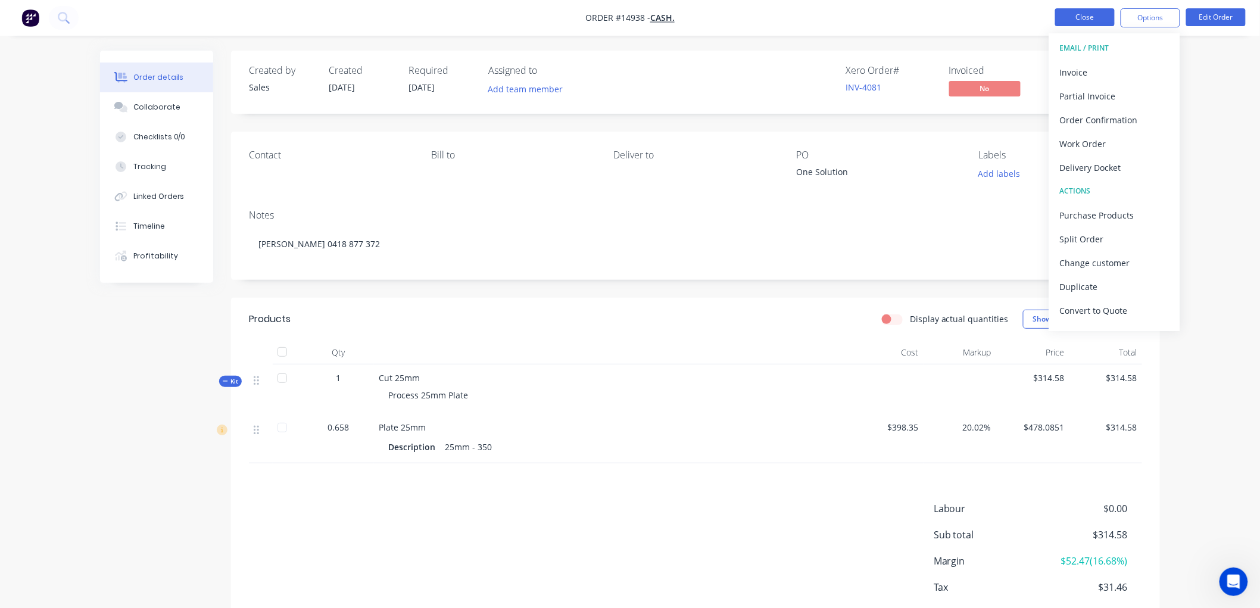
click at [1087, 14] on button "Close" at bounding box center [1085, 17] width 60 height 18
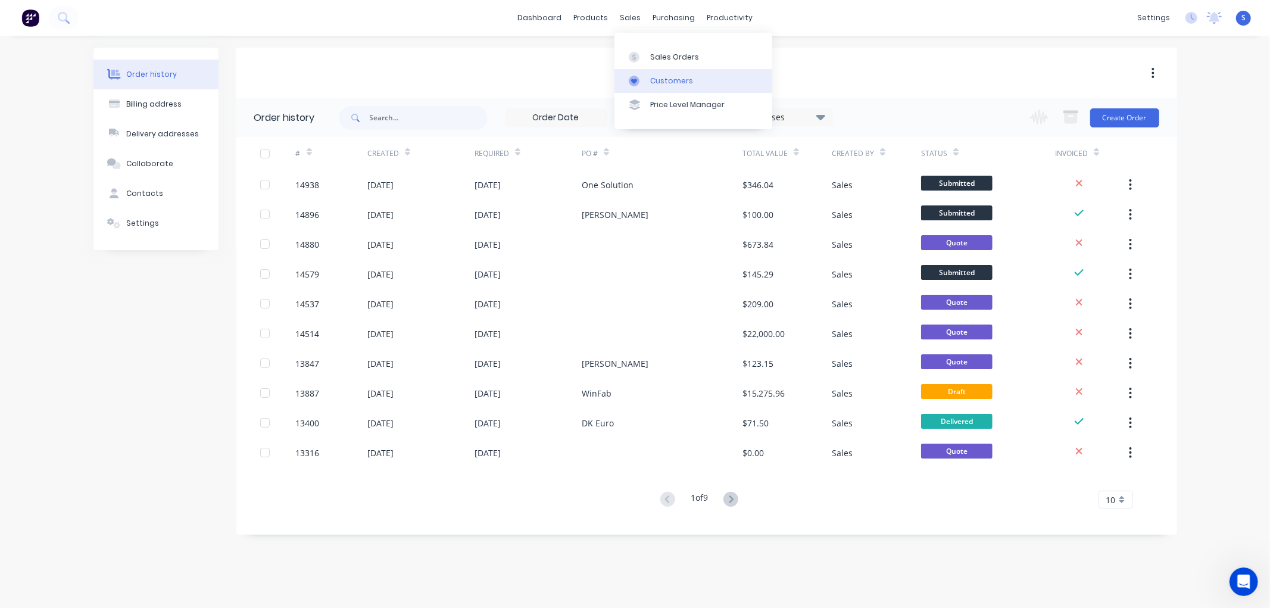
click at [661, 76] on div "Customers" at bounding box center [671, 81] width 43 height 11
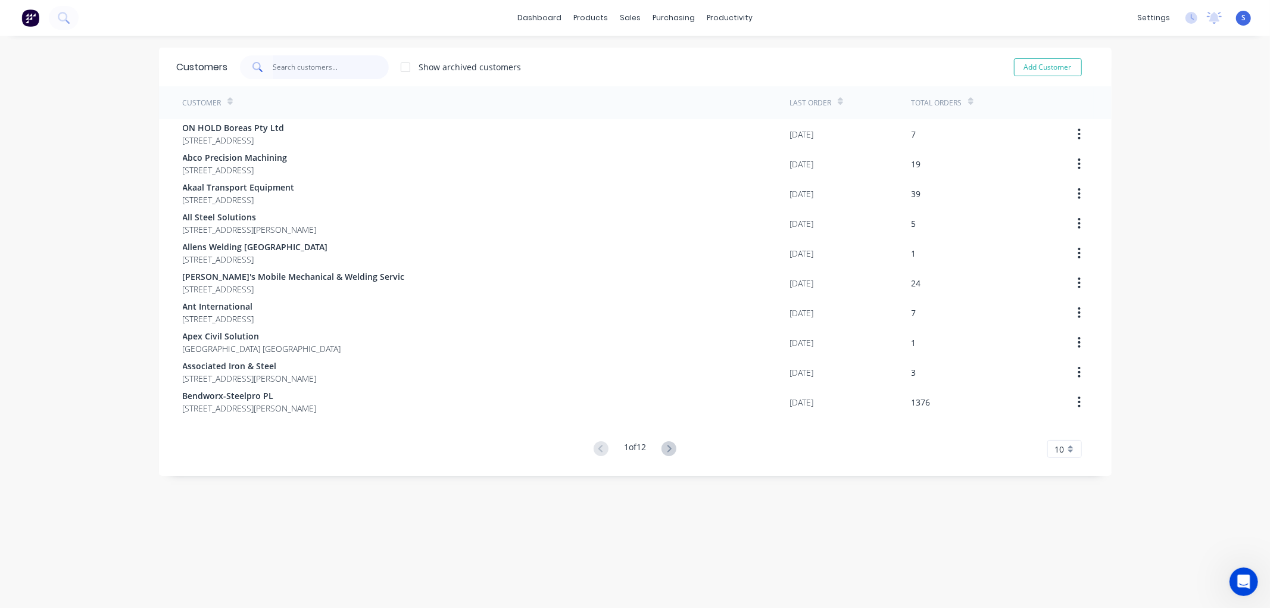
click at [317, 63] on input "text" at bounding box center [331, 67] width 116 height 24
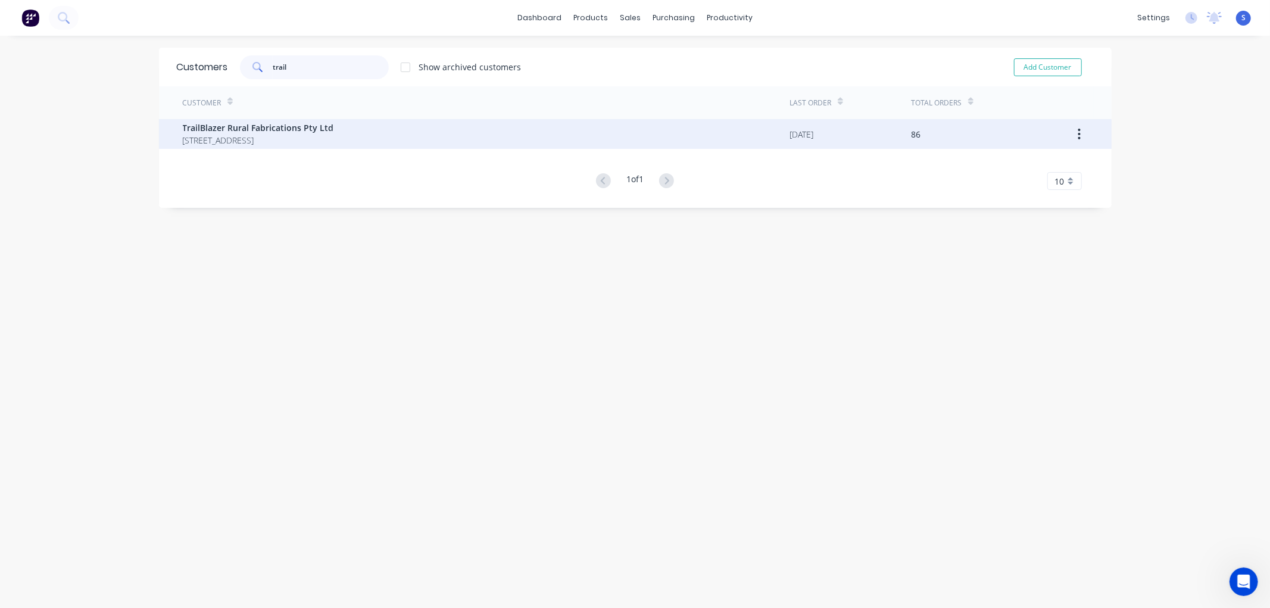
type input "trail"
click at [236, 126] on span "TrailBlazer Rural Fabrications Pty Ltd" at bounding box center [258, 127] width 151 height 13
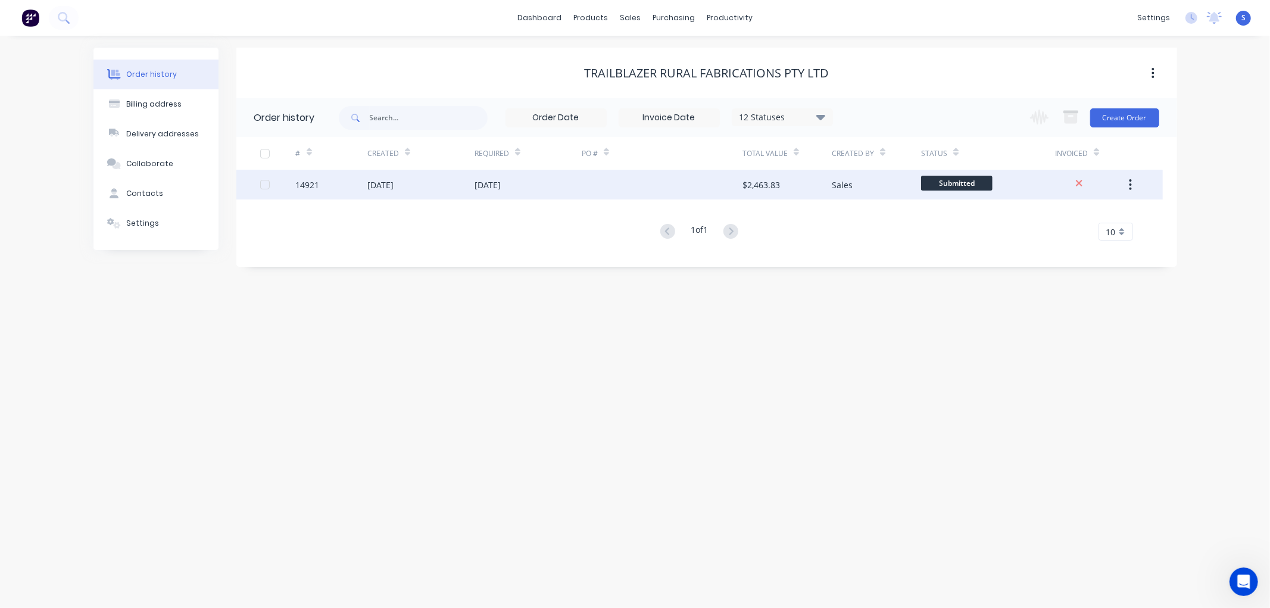
click at [372, 182] on div "[DATE]" at bounding box center [380, 185] width 26 height 13
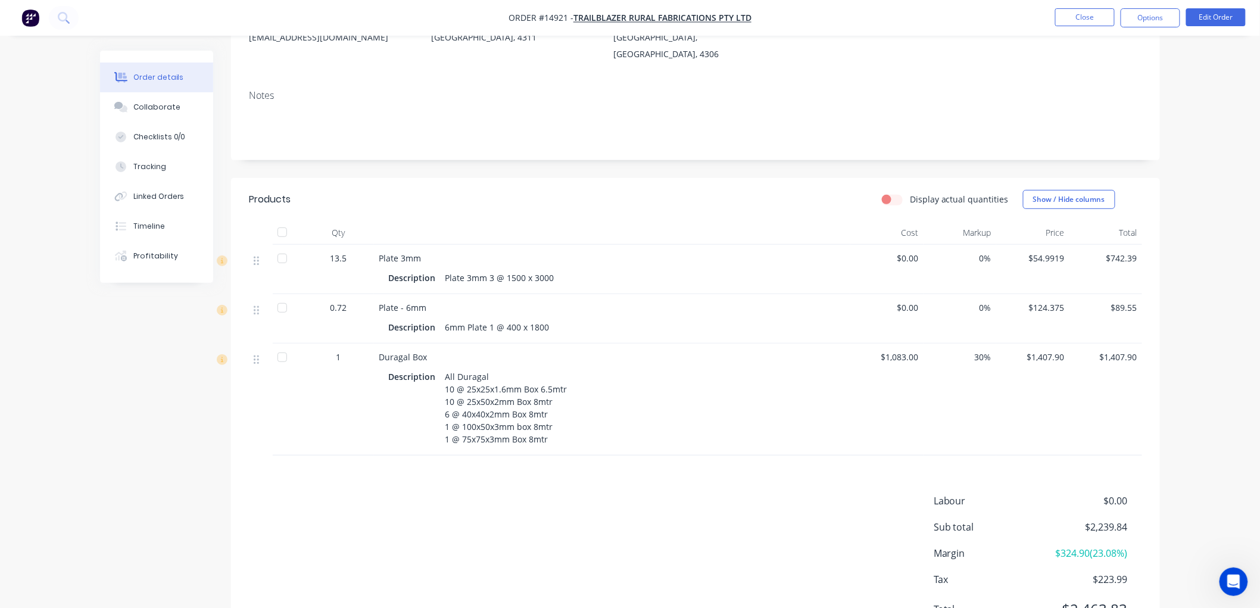
scroll to position [213, 0]
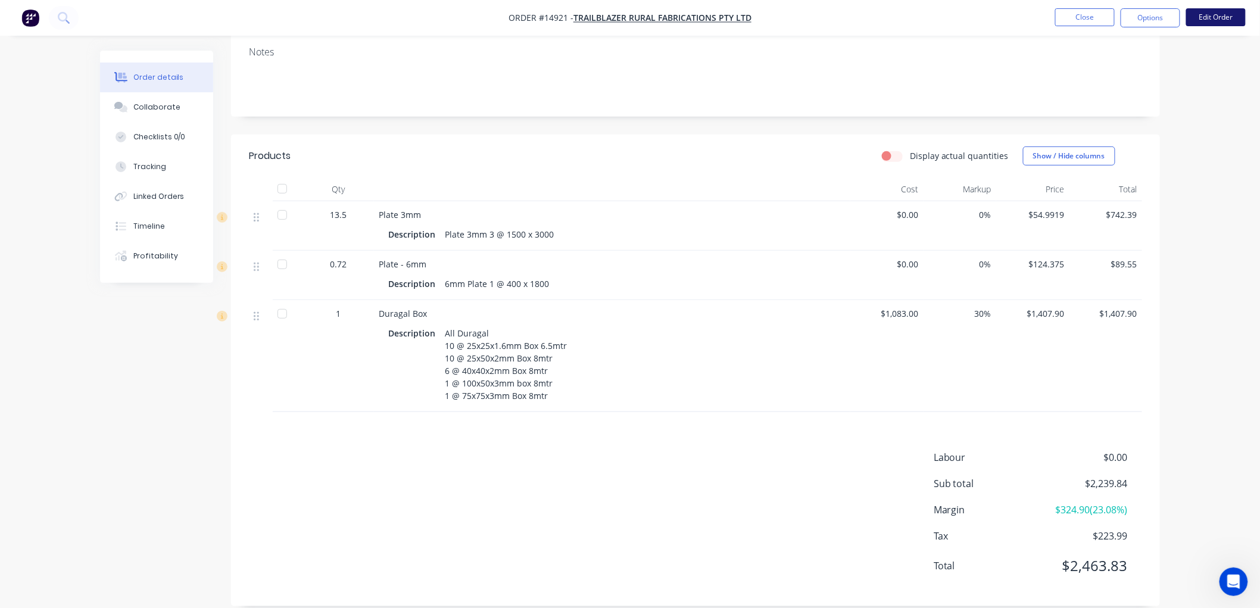
click at [1209, 18] on button "Edit Order" at bounding box center [1216, 17] width 60 height 18
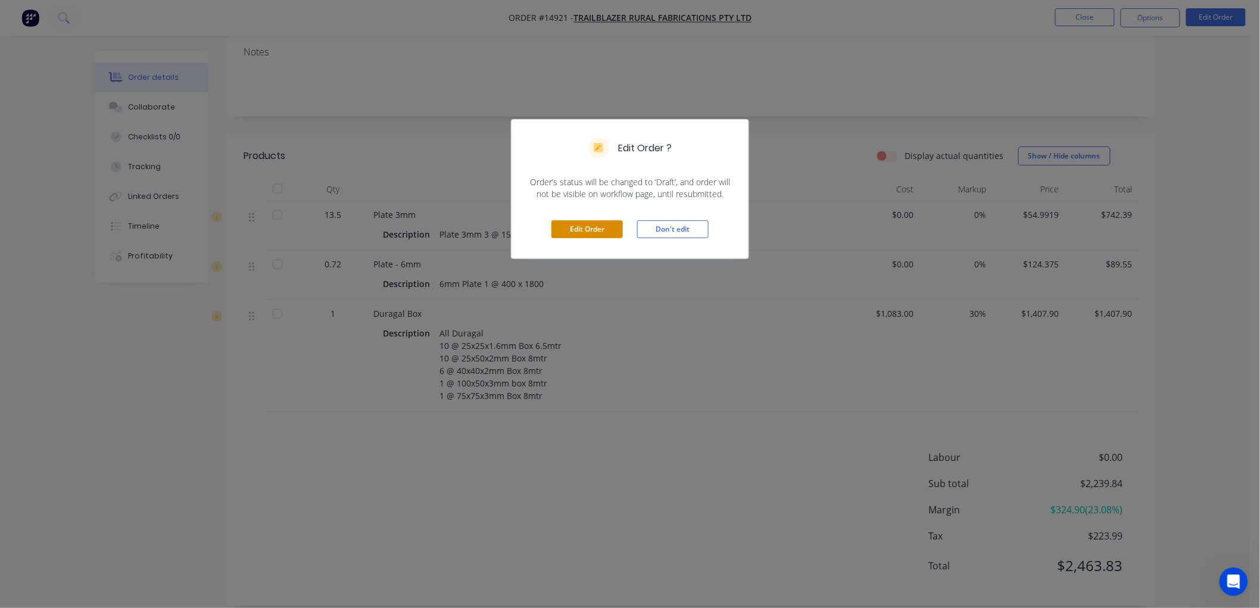
click at [582, 228] on button "Edit Order" at bounding box center [586, 229] width 71 height 18
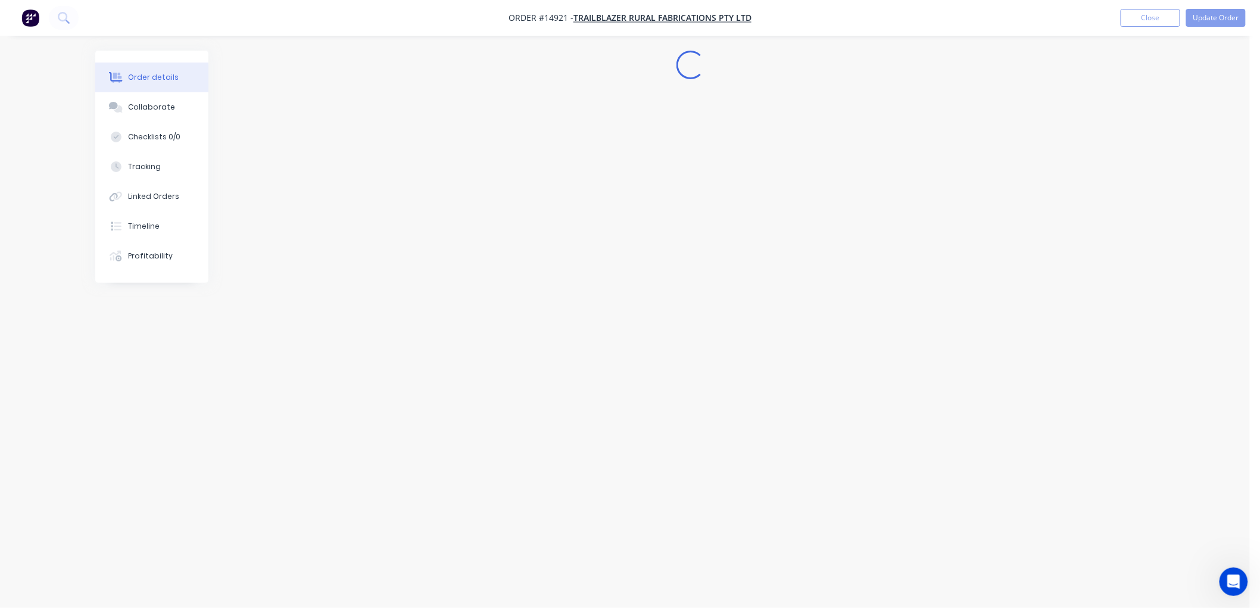
scroll to position [0, 0]
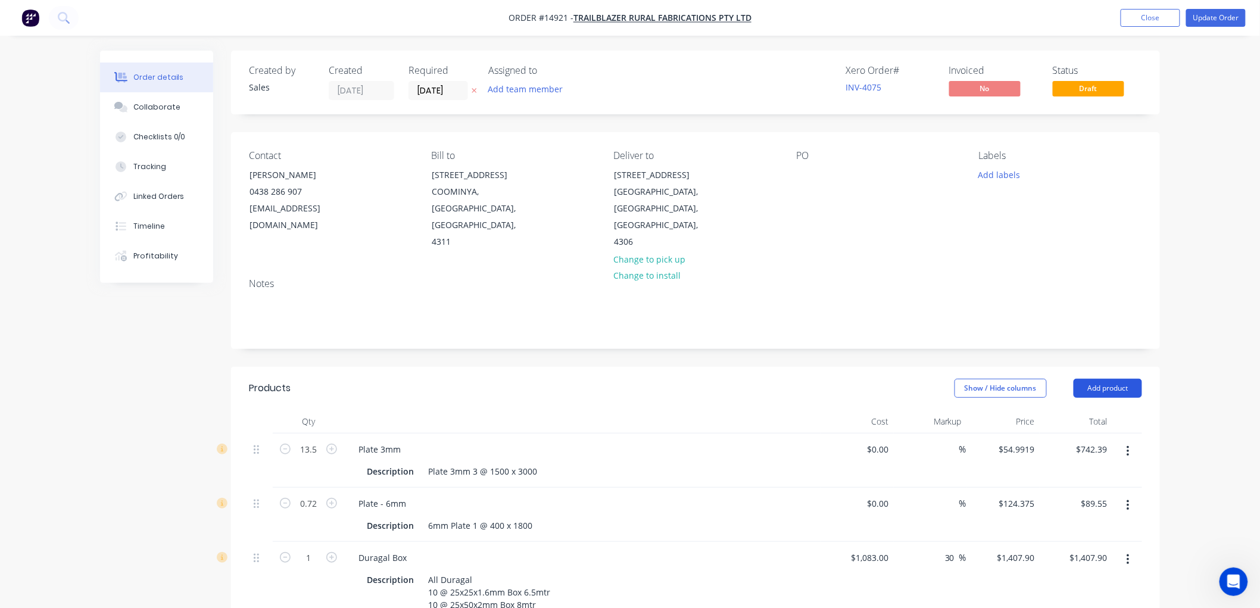
click at [1106, 379] on button "Add product" at bounding box center [1108, 388] width 68 height 19
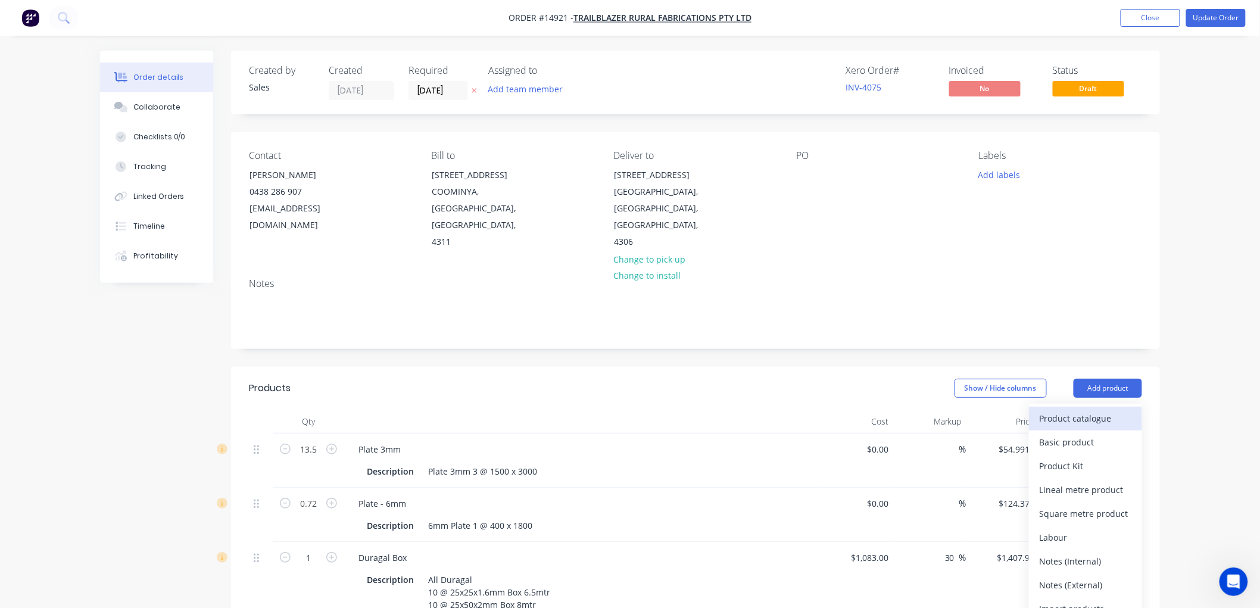
click at [1078, 410] on div "Product catalogue" at bounding box center [1086, 418] width 92 height 17
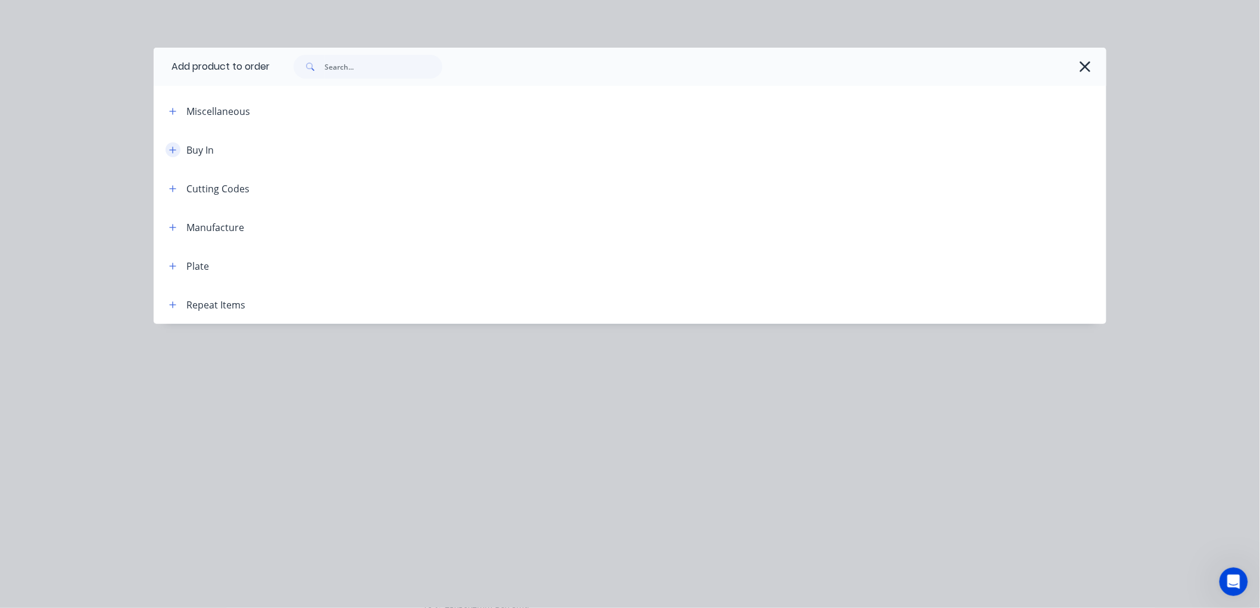
click at [170, 151] on icon "button" at bounding box center [172, 150] width 7 height 8
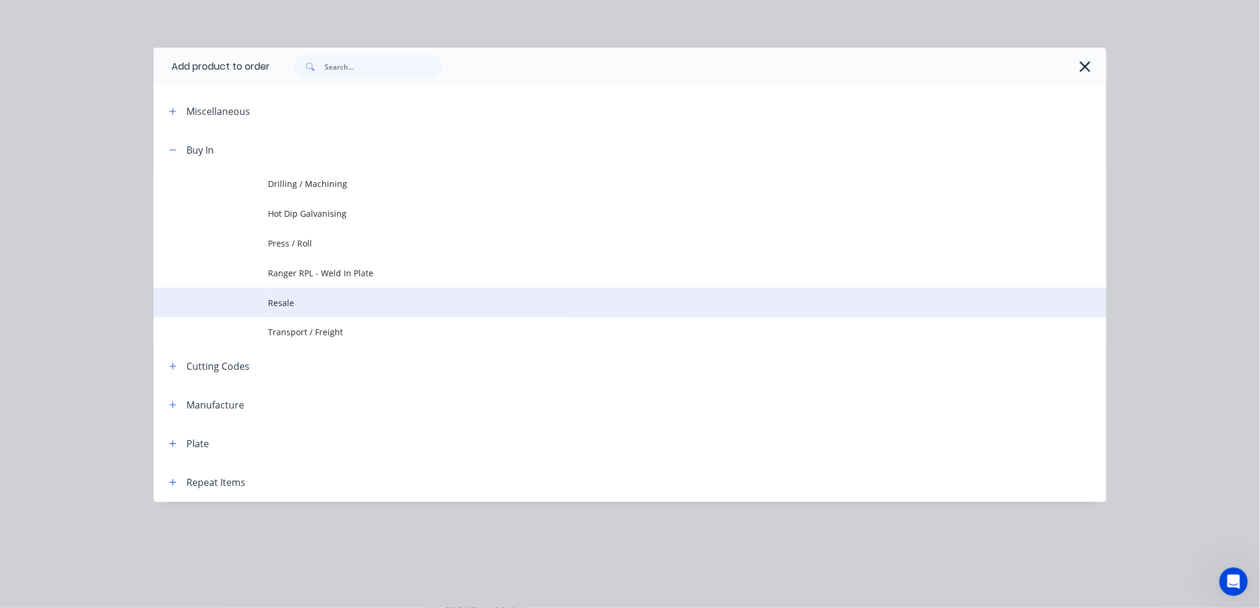
click at [289, 299] on span "Resale" at bounding box center [603, 303] width 670 height 13
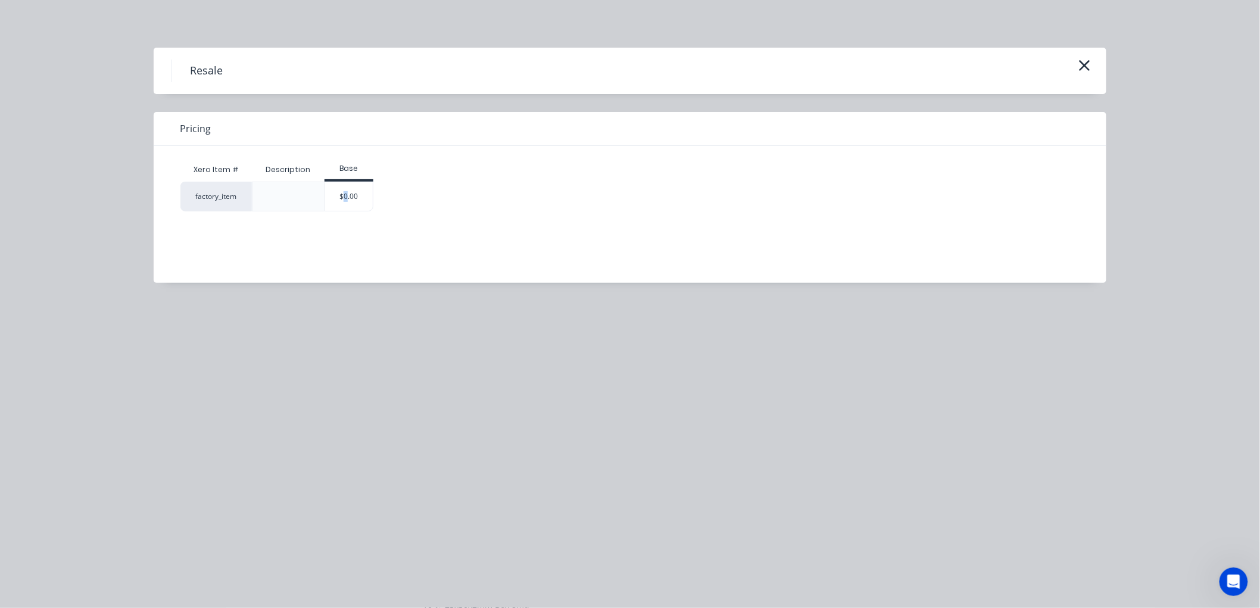
drag, startPoint x: 345, startPoint y: 199, endPoint x: 358, endPoint y: 203, distance: 13.7
click at [346, 199] on div "$0.00" at bounding box center [349, 196] width 48 height 29
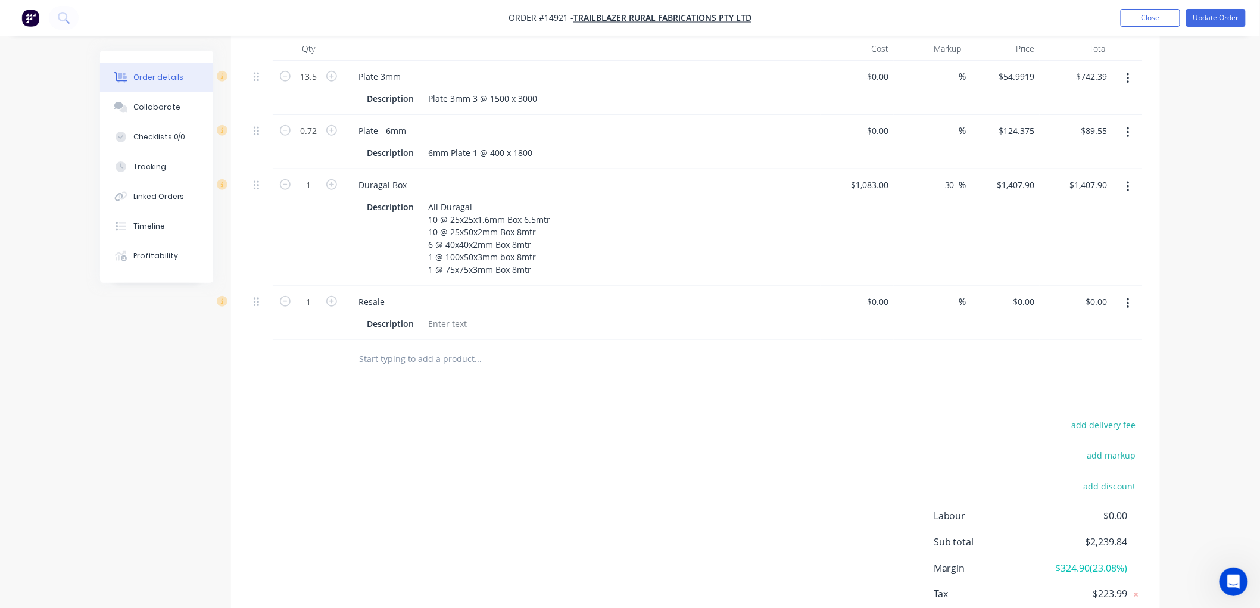
scroll to position [397, 0]
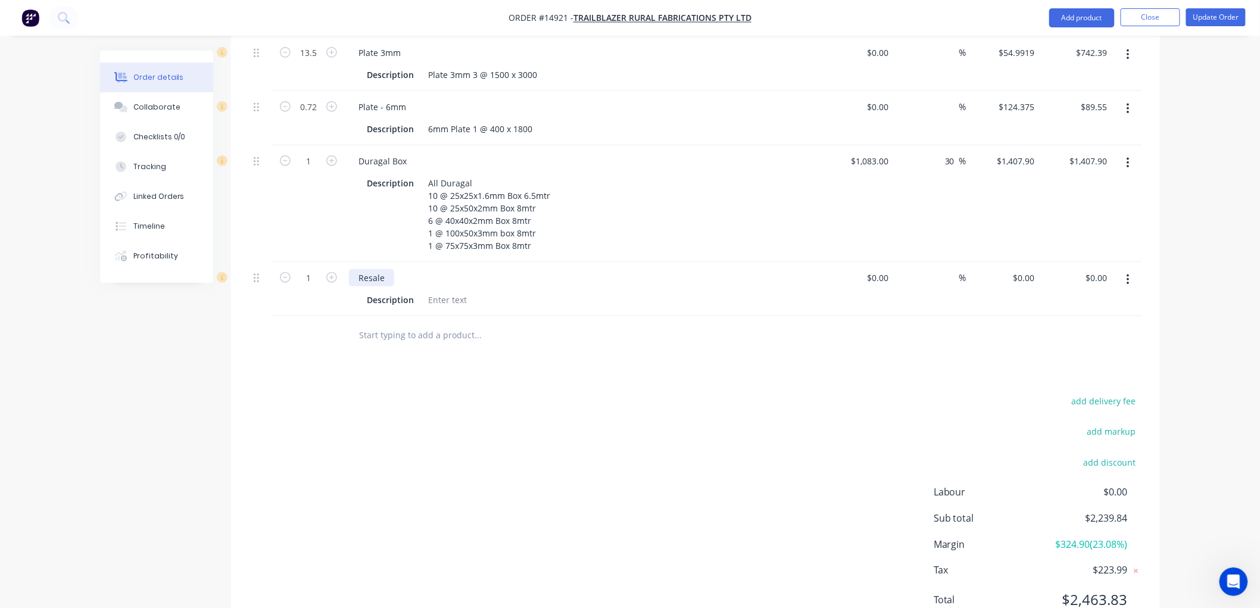
click at [392, 269] on div "Resale" at bounding box center [371, 277] width 45 height 17
drag, startPoint x: 392, startPoint y: 243, endPoint x: 342, endPoint y: 245, distance: 50.1
click at [342, 262] on div "1 Resale Description $0.00 $0.00 % $0.00 $0.00 $0.00 $0.00" at bounding box center [695, 289] width 893 height 54
click at [1128, 273] on icon "button" at bounding box center [1128, 279] width 3 height 13
click at [1058, 374] on div "Delete" at bounding box center [1086, 382] width 92 height 17
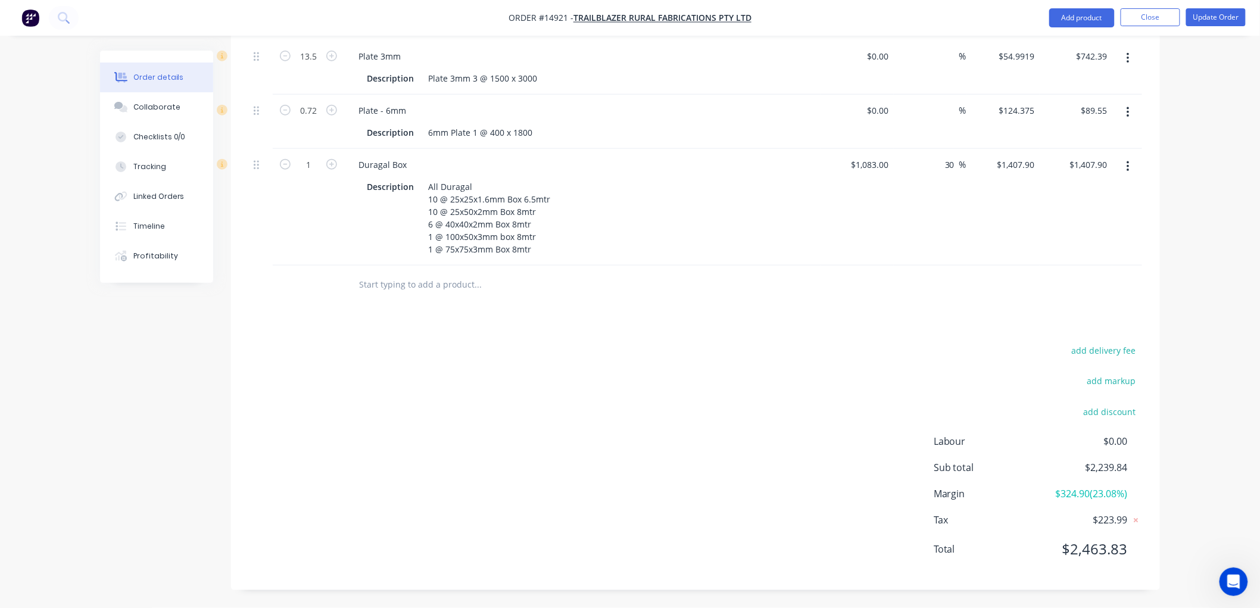
scroll to position [360, 0]
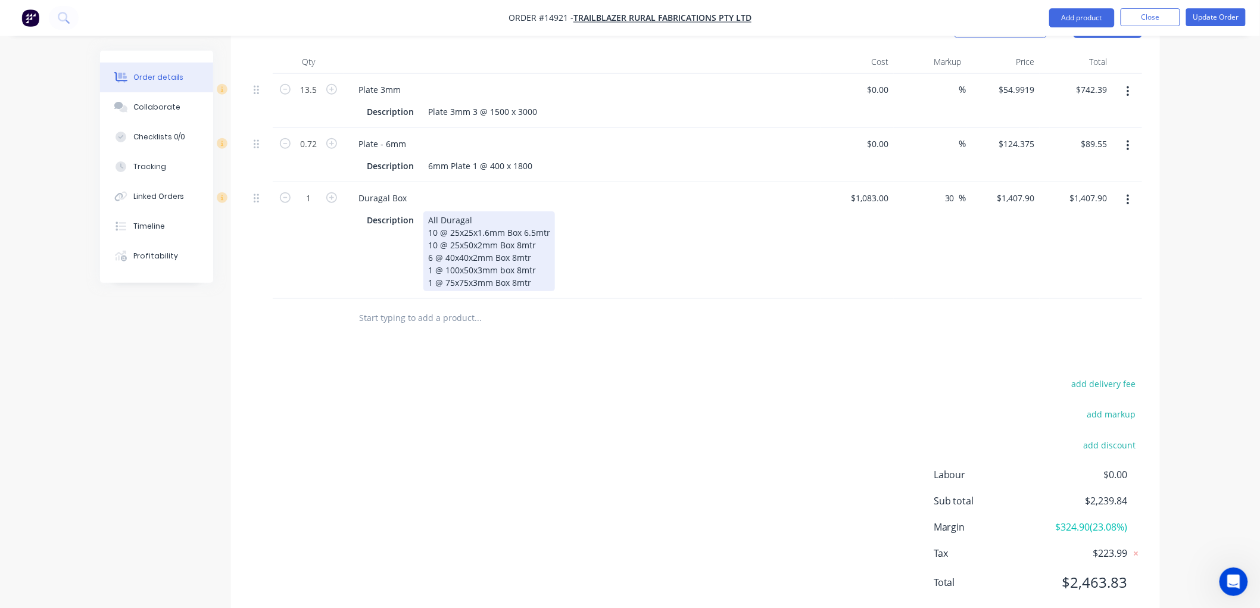
click at [539, 251] on div "All Duragal 10 @ 25x25x1.6mm Box 6.5mtr 10 @ 25x50x2mm Box 8mtr 6 @ 40x40x2mm B…" at bounding box center [489, 251] width 132 height 80
click at [846, 264] on div "$1,083.00 $1,083.00" at bounding box center [857, 240] width 73 height 117
click at [603, 299] on div at bounding box center [558, 318] width 429 height 39
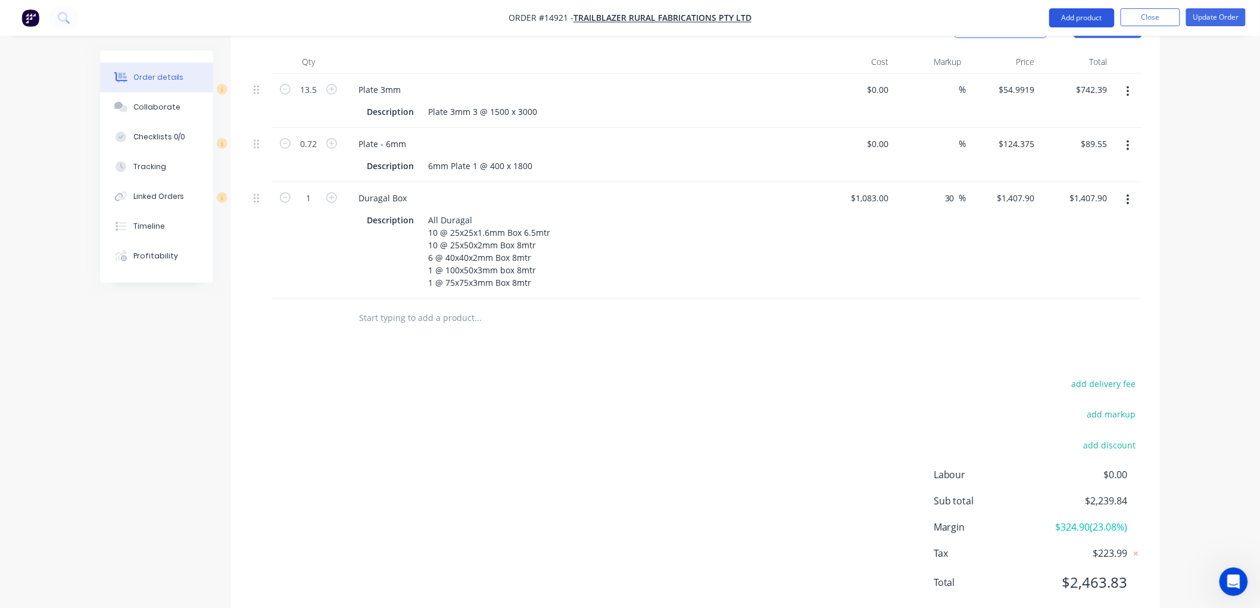
click at [1084, 15] on button "Add product" at bounding box center [1082, 17] width 66 height 19
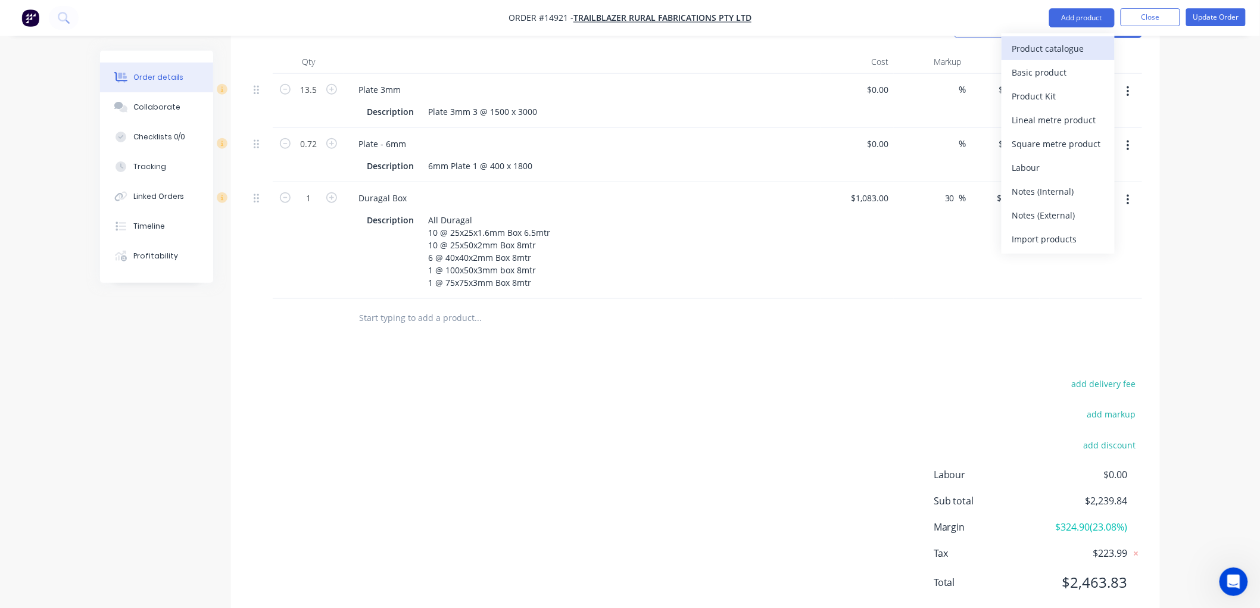
click at [1042, 48] on div "Product catalogue" at bounding box center [1058, 48] width 92 height 17
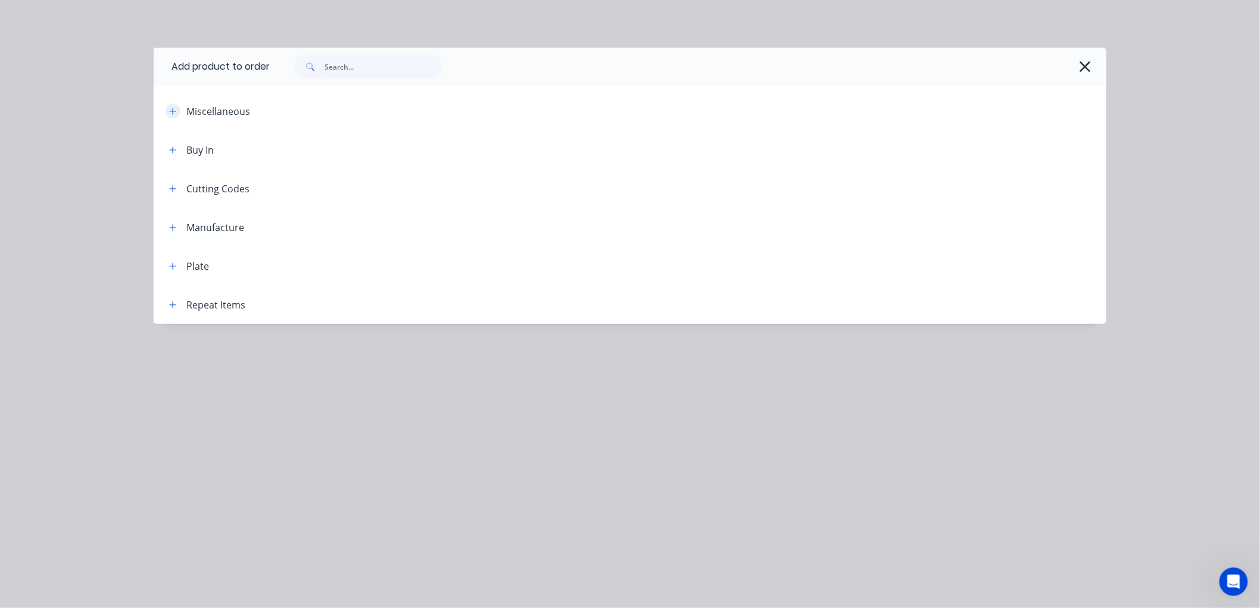
click at [177, 111] on button "button" at bounding box center [173, 111] width 15 height 15
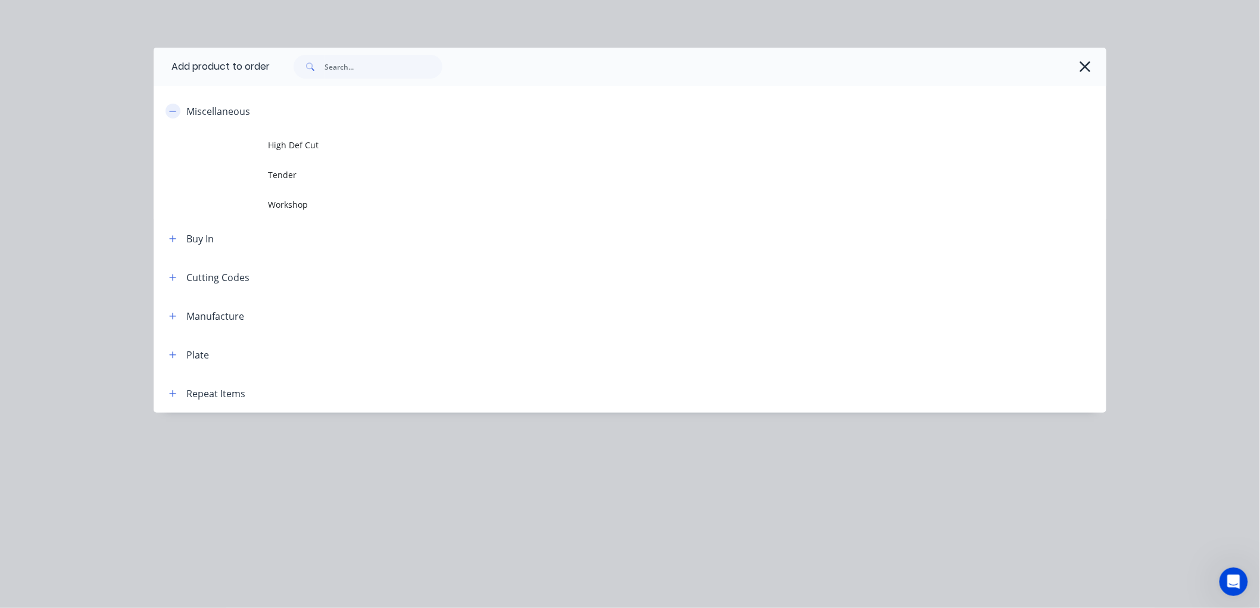
click at [177, 111] on button "button" at bounding box center [173, 111] width 15 height 15
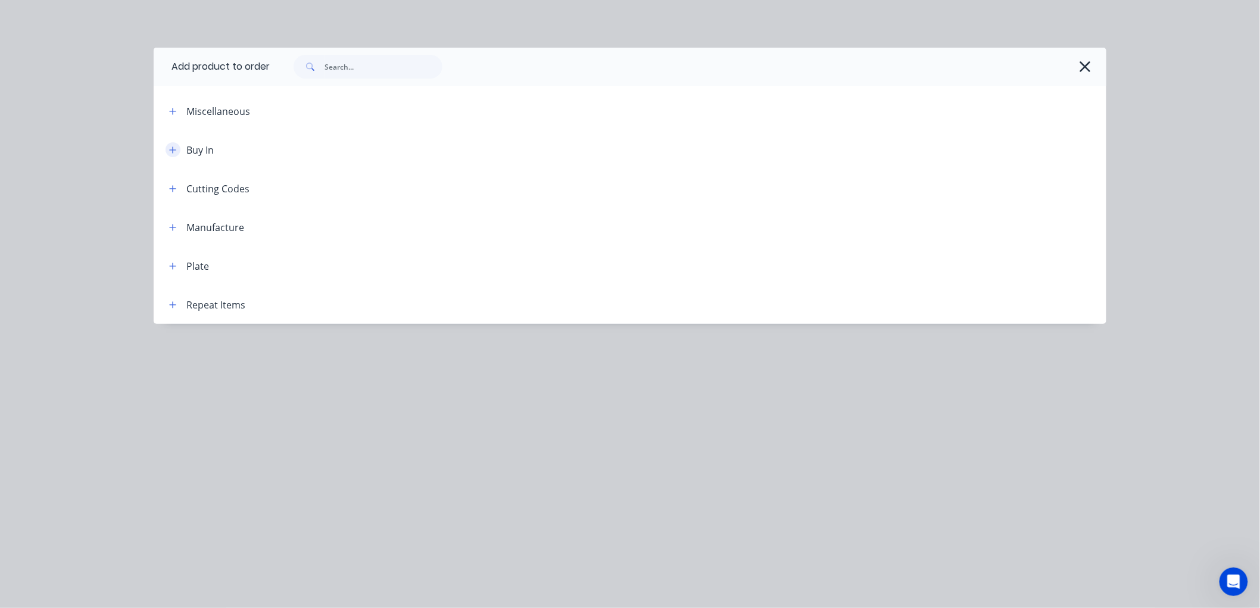
click at [176, 149] on icon "button" at bounding box center [173, 149] width 7 height 7
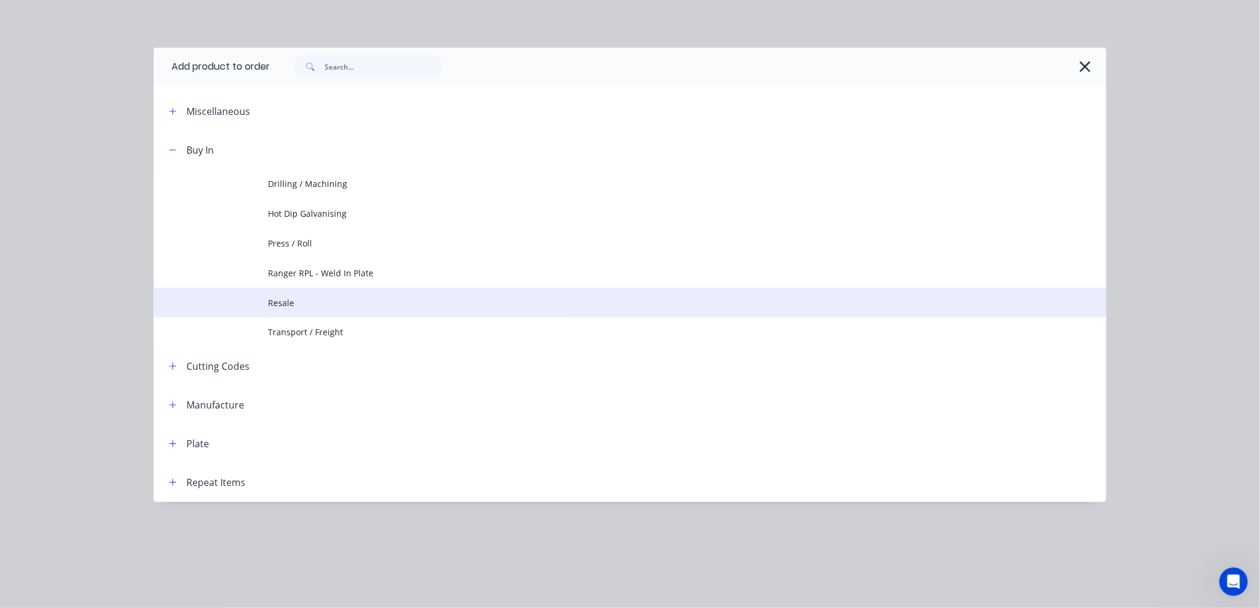
click at [279, 301] on span "Resale" at bounding box center [603, 303] width 670 height 13
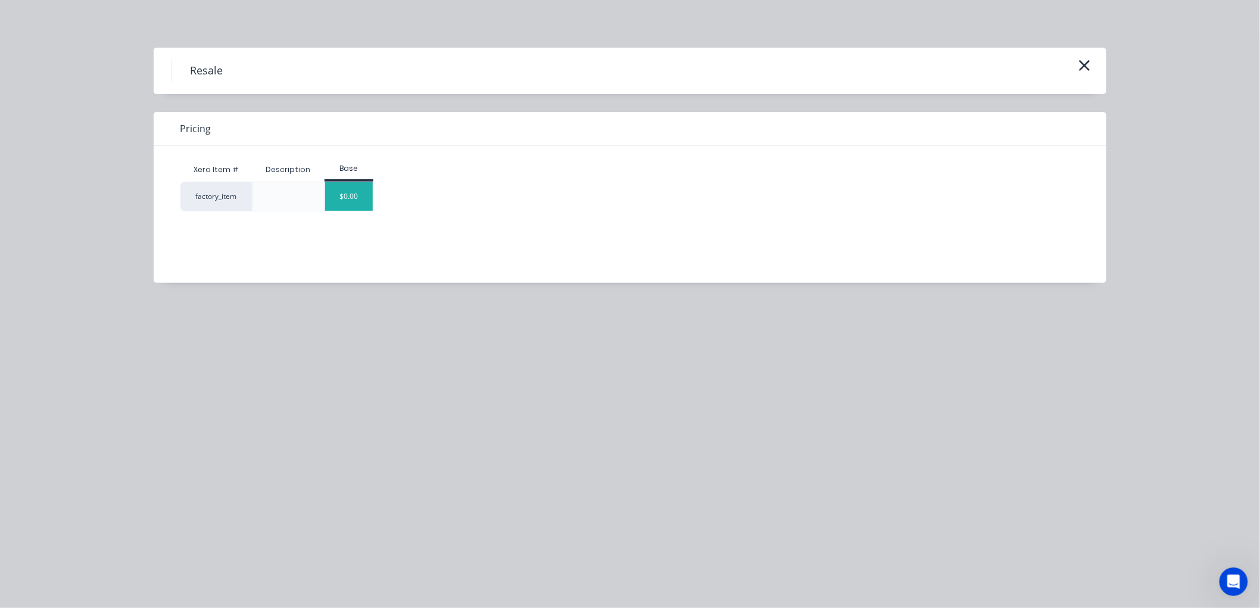
click at [353, 202] on div "$0.00" at bounding box center [349, 196] width 48 height 29
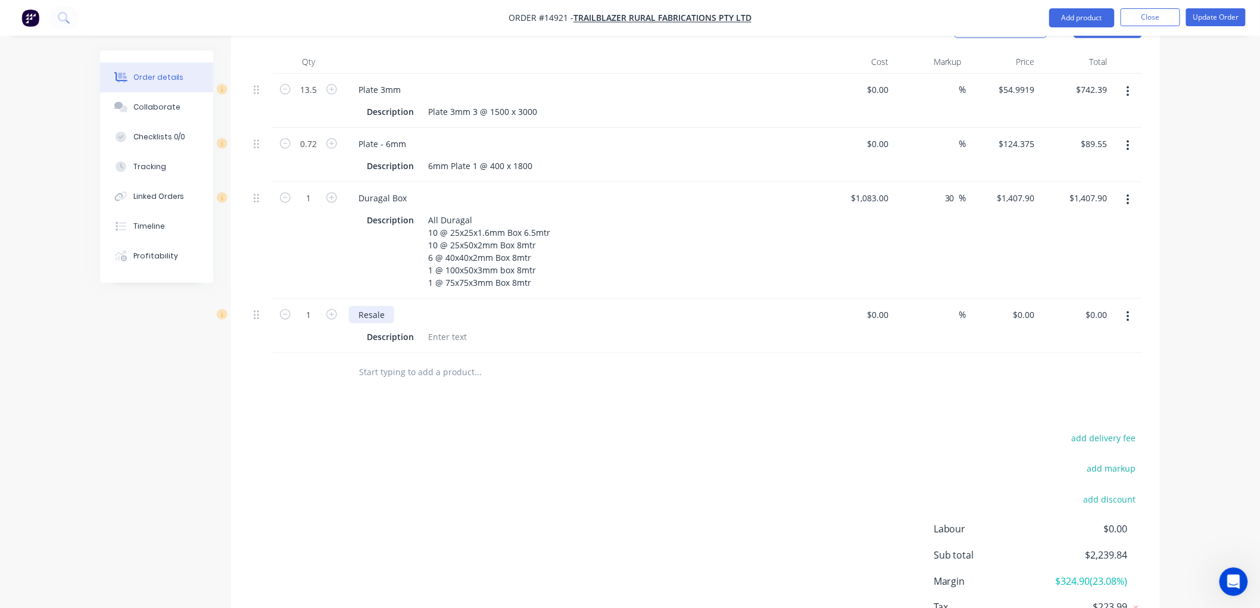
click at [385, 306] on div "Resale" at bounding box center [371, 314] width 45 height 17
click at [463, 328] on div at bounding box center [447, 336] width 48 height 17
click at [467, 328] on div at bounding box center [447, 336] width 48 height 17
drag, startPoint x: 465, startPoint y: 302, endPoint x: 426, endPoint y: 304, distance: 38.8
click at [426, 328] on div at bounding box center [447, 336] width 48 height 17
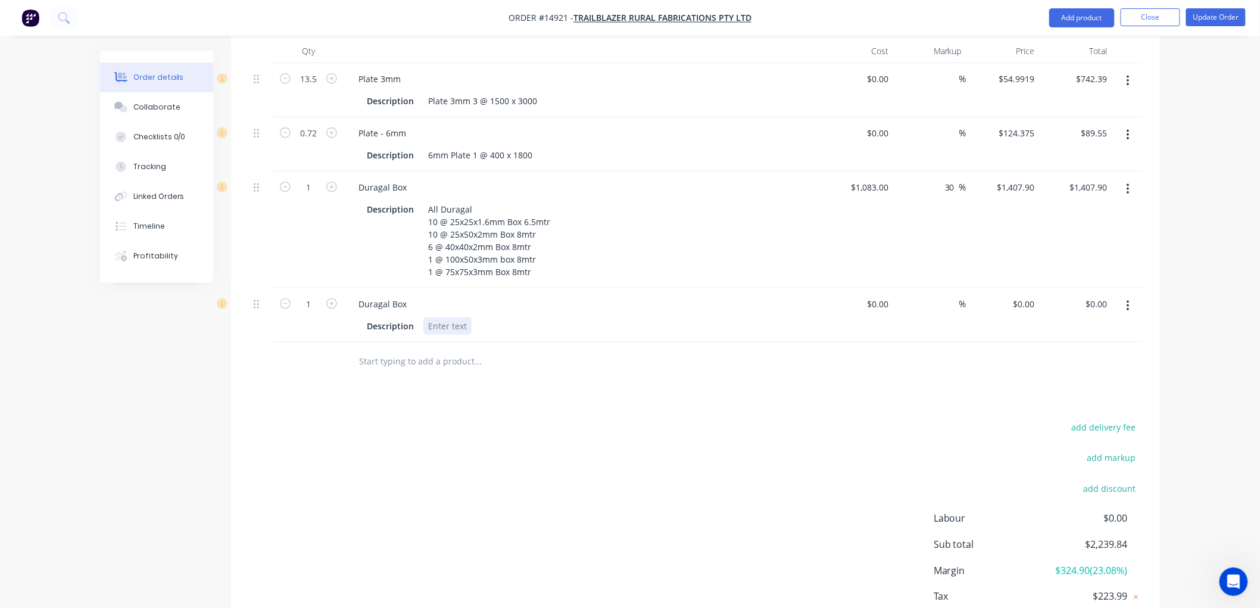
scroll to position [414, 0]
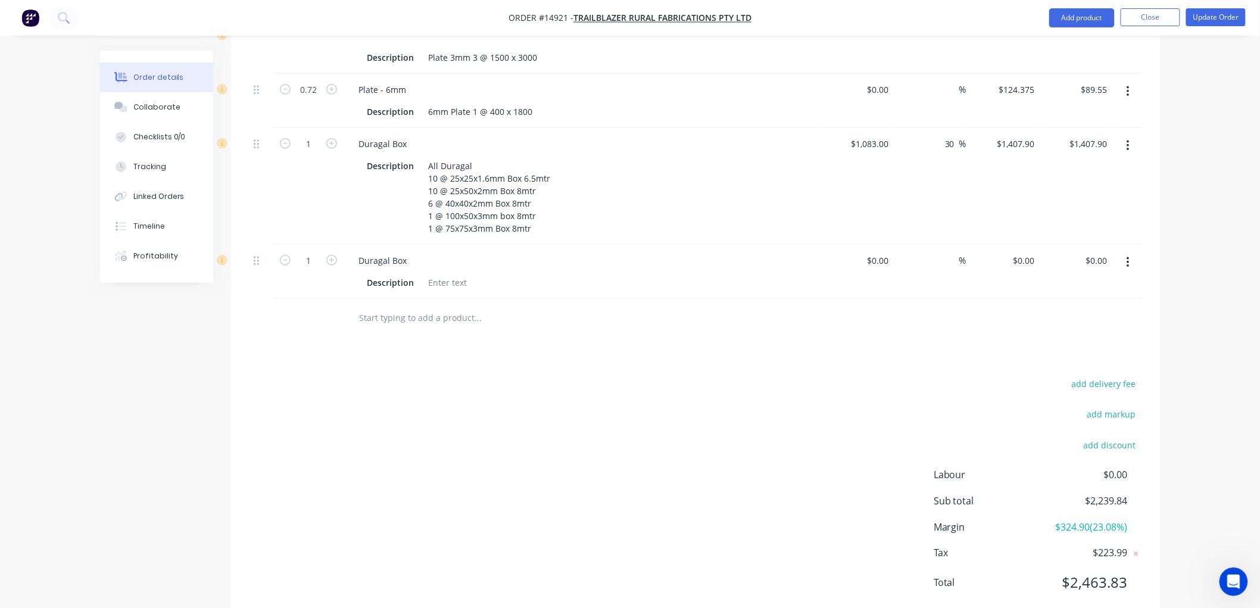
click at [504, 308] on div "Products Show / Hide columns Add product Qty Cost Markup Price Total 13.5 Plate…" at bounding box center [695, 288] width 929 height 670
click at [465, 274] on div at bounding box center [447, 282] width 48 height 17
click at [467, 274] on div at bounding box center [447, 282] width 48 height 17
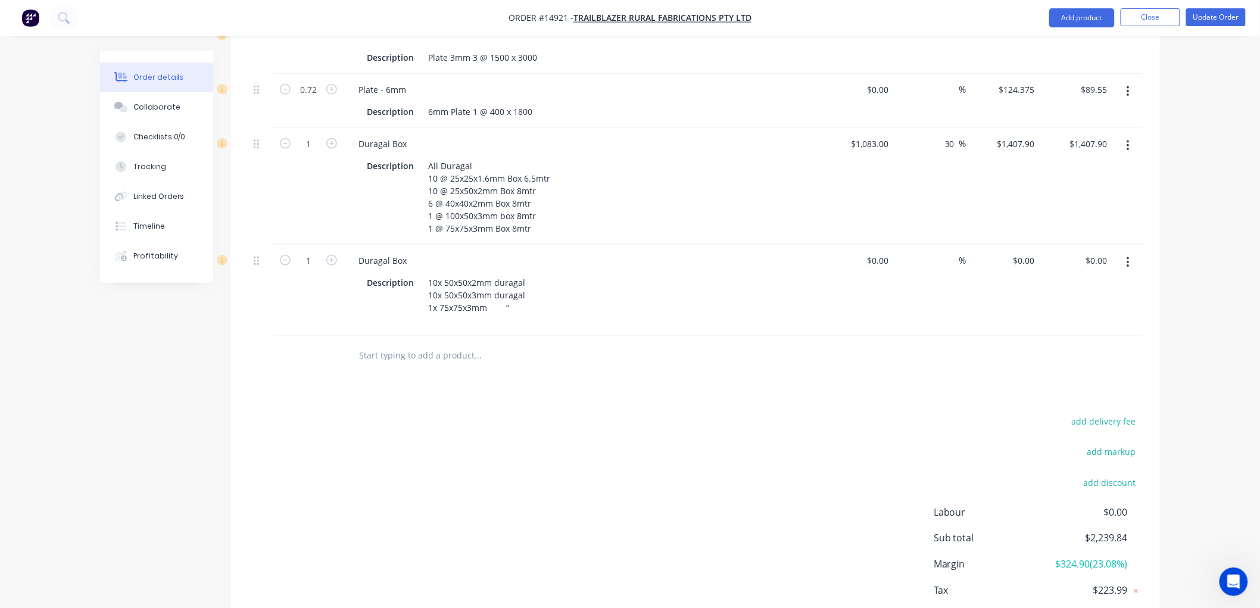
click at [535, 344] on div "Products Show / Hide columns Add product Qty Cost Markup Price Total 13.5 Plate…" at bounding box center [695, 307] width 929 height 708
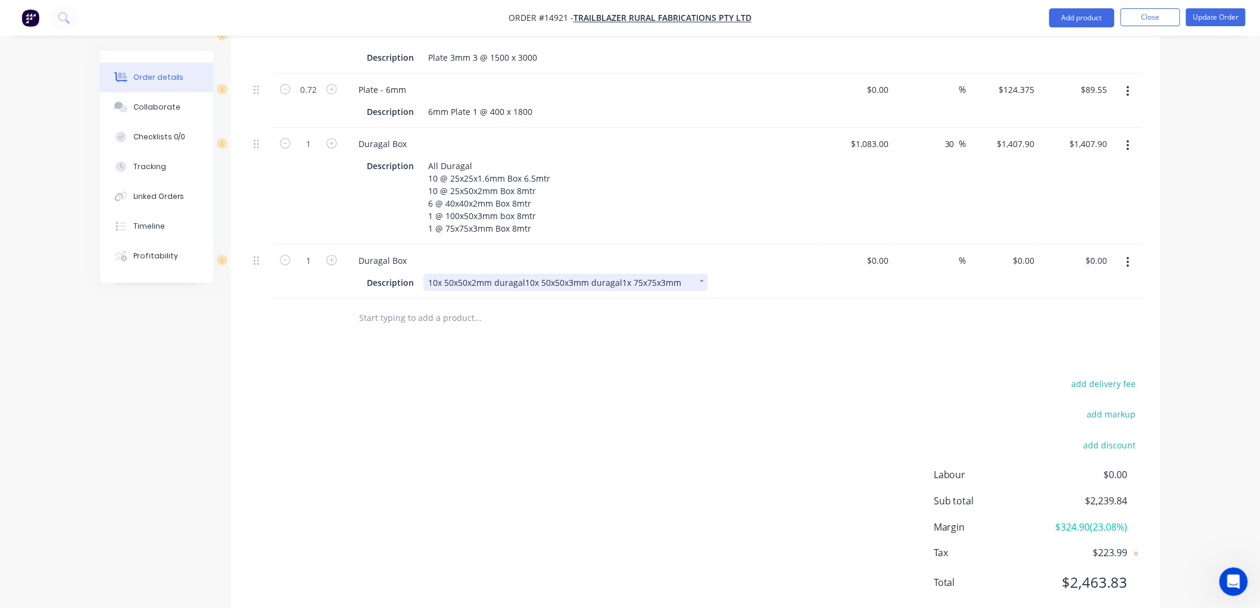
click at [621, 274] on div "10x 50x50x2mm duragal10x 50x50x3mm duragal1x 75x75x3mm “" at bounding box center [565, 282] width 285 height 17
click at [612, 406] on div "add delivery fee add markup add discount Labour $0.00 Sub total $2,239.84 Margi…" at bounding box center [695, 491] width 893 height 230
click at [1127, 256] on icon "button" at bounding box center [1128, 262] width 3 height 13
click at [1066, 357] on div "Delete" at bounding box center [1086, 365] width 92 height 17
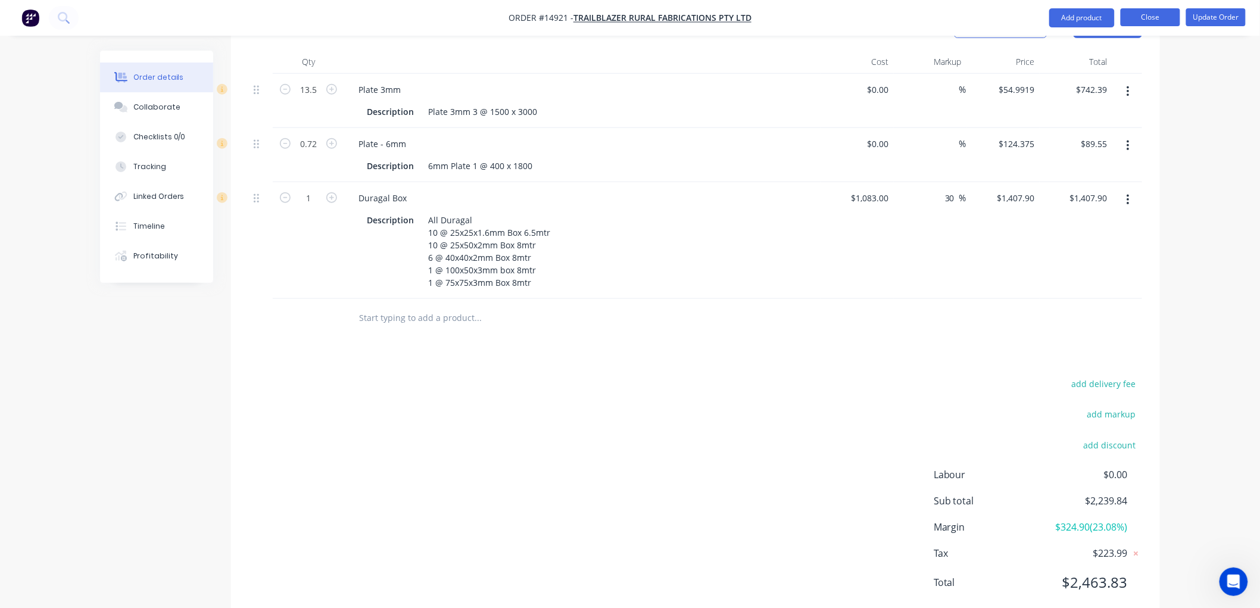
click at [1148, 18] on button "Close" at bounding box center [1151, 17] width 60 height 18
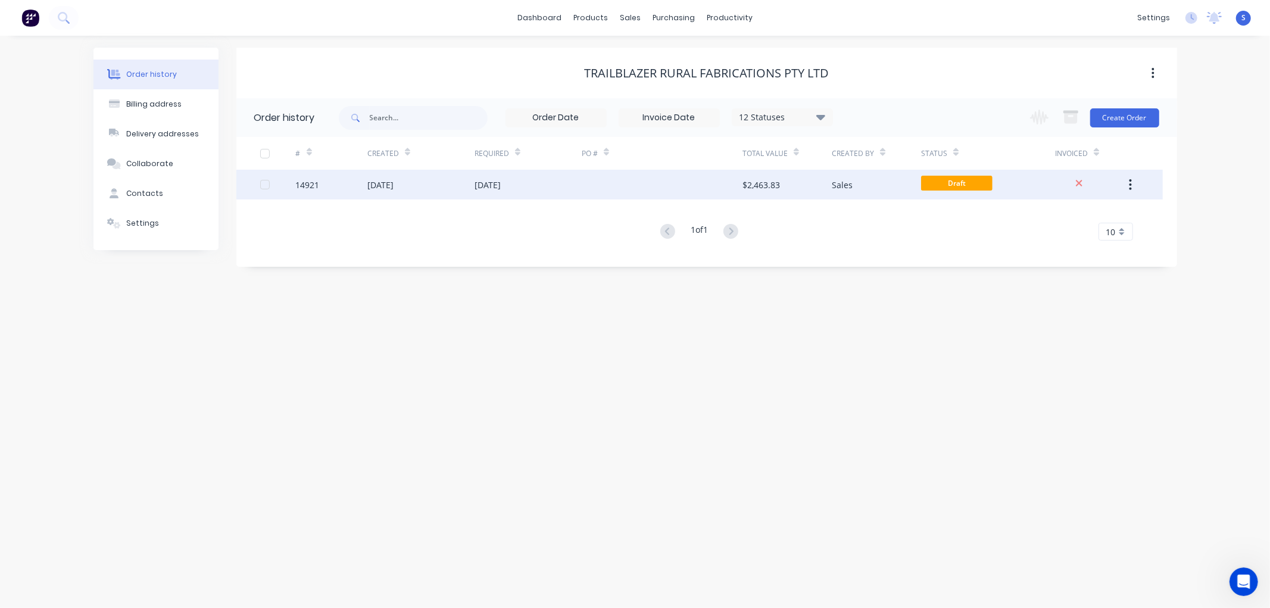
click at [394, 185] on div "[DATE]" at bounding box center [380, 185] width 26 height 13
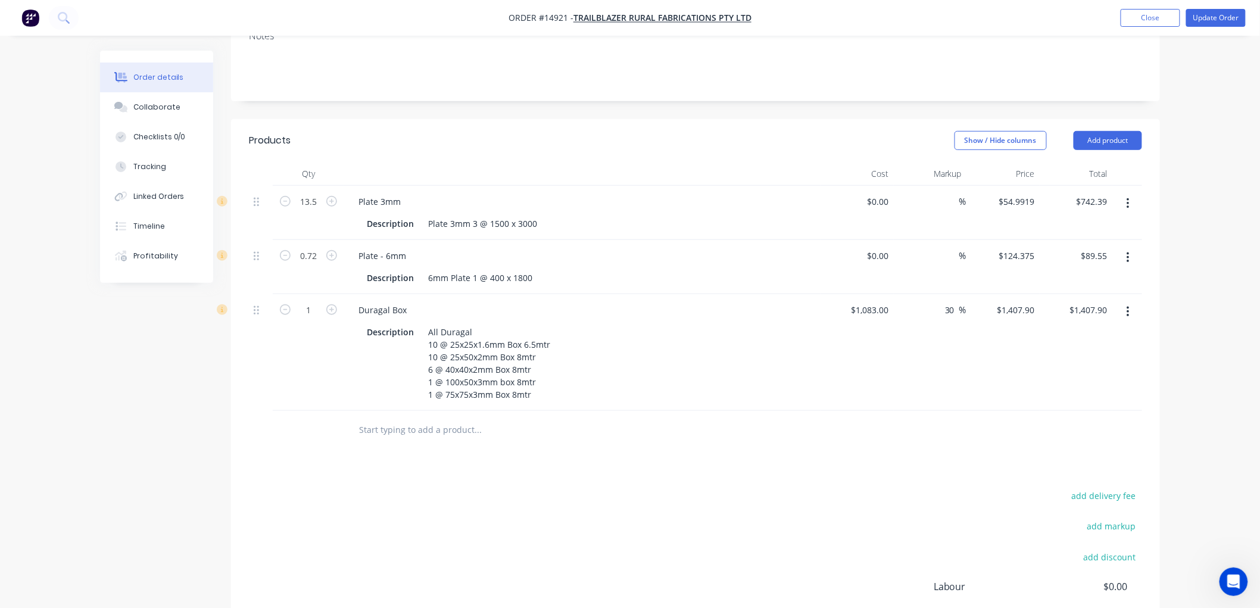
scroll to position [264, 0]
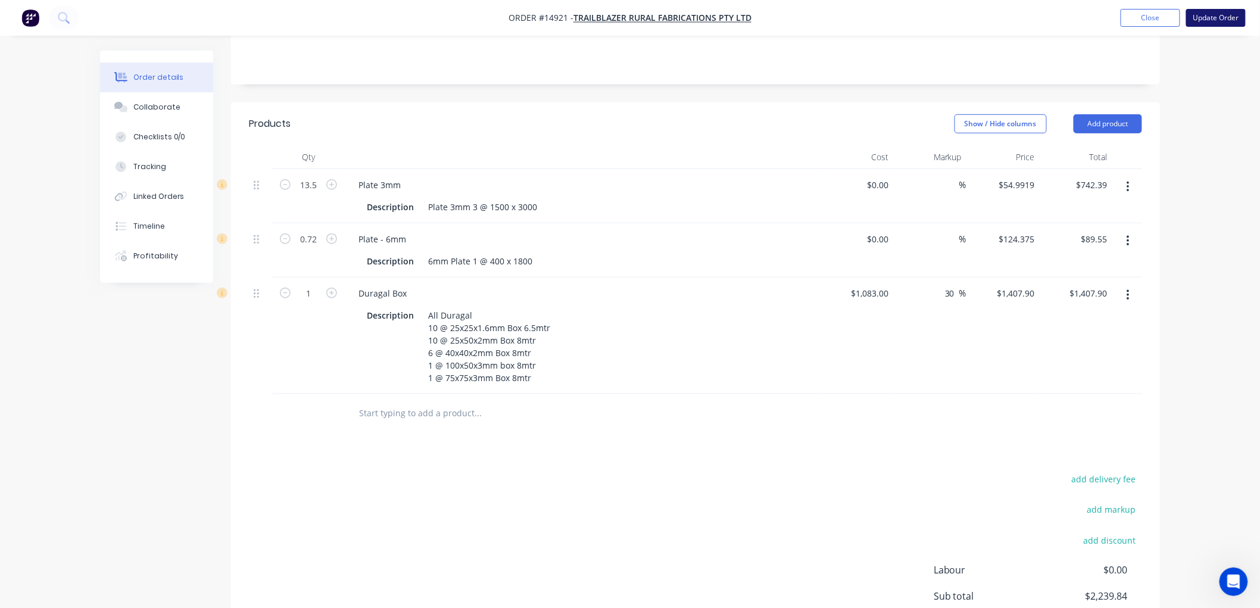
click at [1217, 15] on button "Update Order" at bounding box center [1216, 18] width 60 height 18
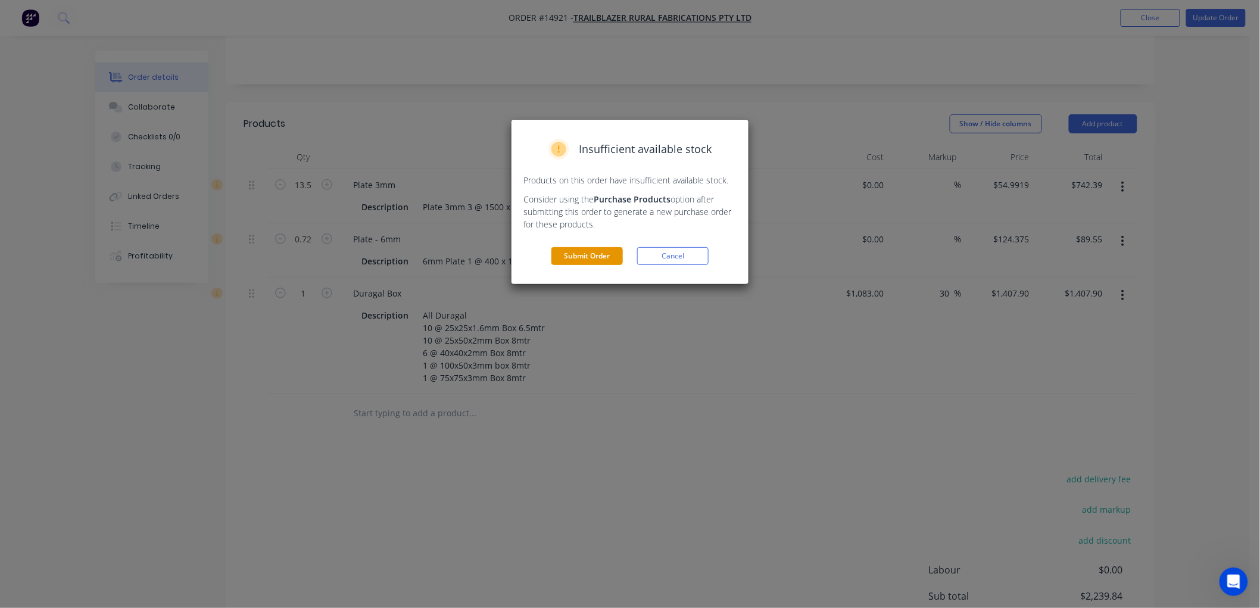
click at [590, 258] on button "Submit Order" at bounding box center [586, 256] width 71 height 18
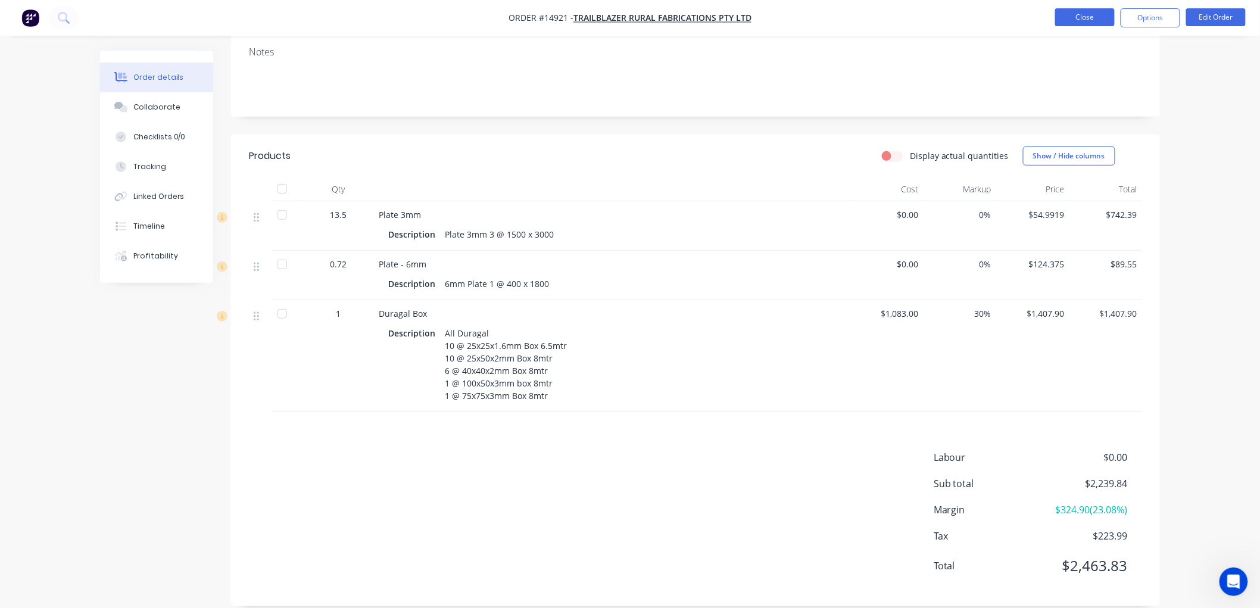
click at [1075, 17] on button "Close" at bounding box center [1085, 17] width 60 height 18
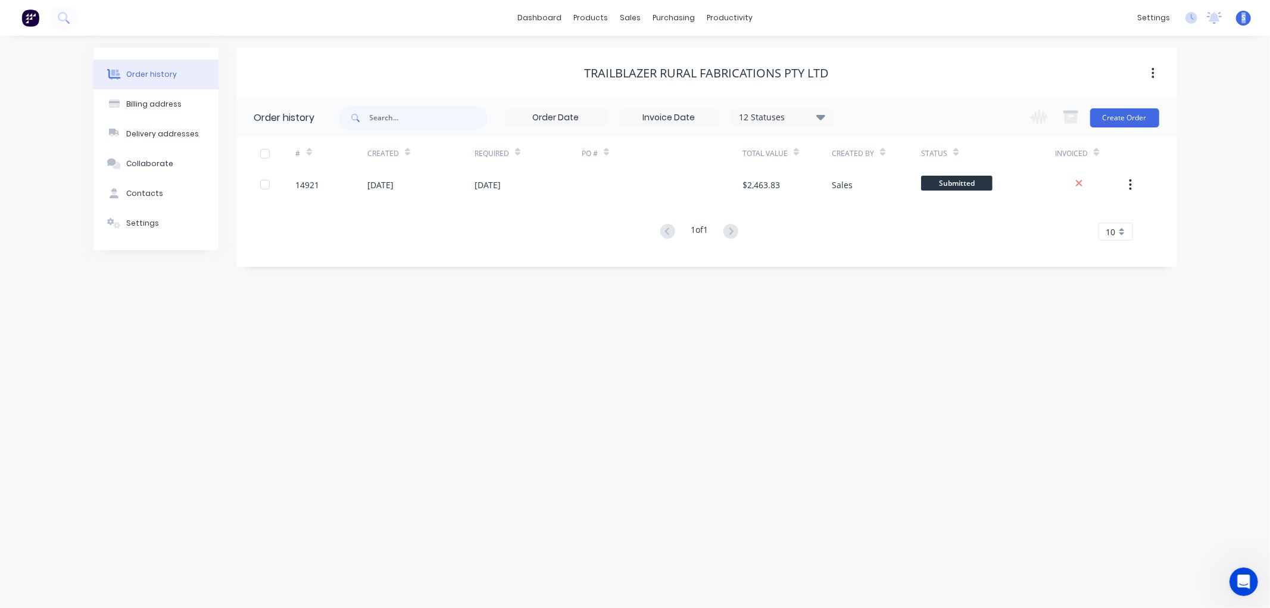
click at [1243, 19] on span "S" at bounding box center [1244, 18] width 4 height 11
click at [1153, 147] on button "Sign out" at bounding box center [1167, 149] width 158 height 24
